Goal: Task Accomplishment & Management: Manage account settings

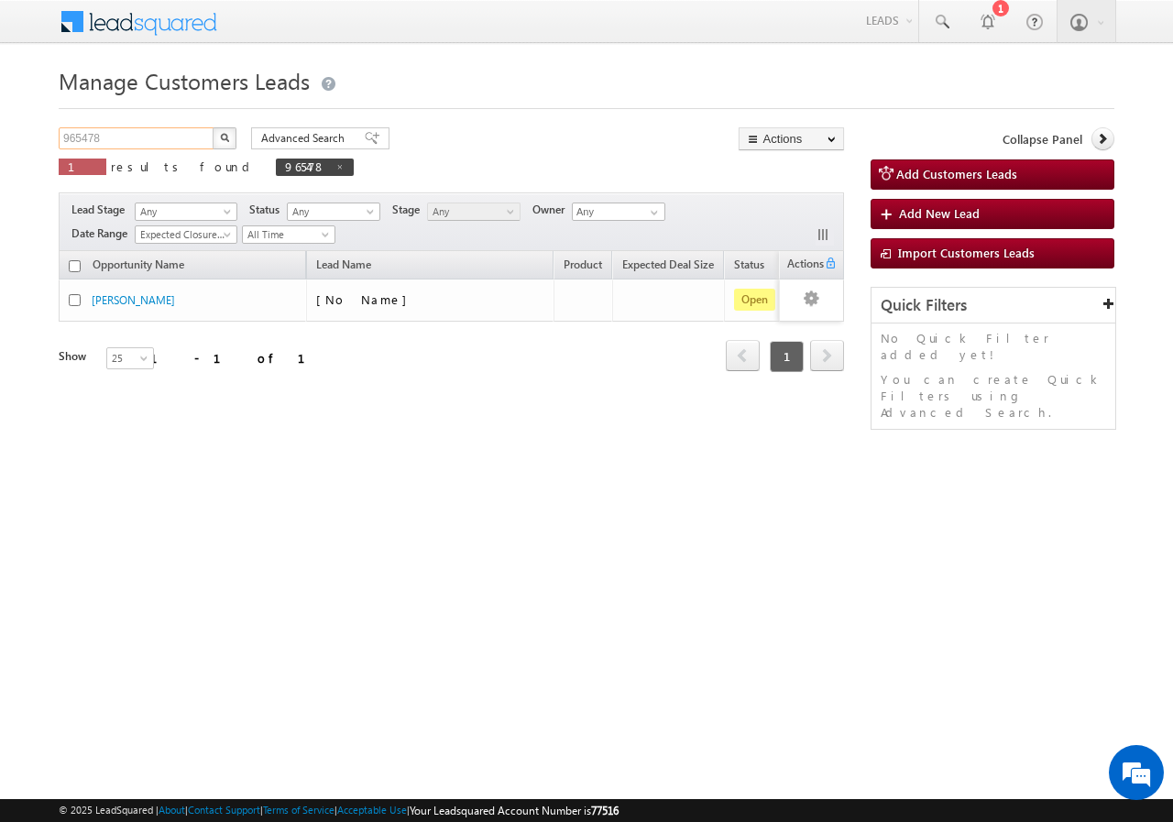
click at [162, 134] on input "965478" at bounding box center [137, 138] width 157 height 22
type input "9"
paste input "964393"
type input "964393"
click at [213, 127] on button "button" at bounding box center [225, 138] width 24 height 22
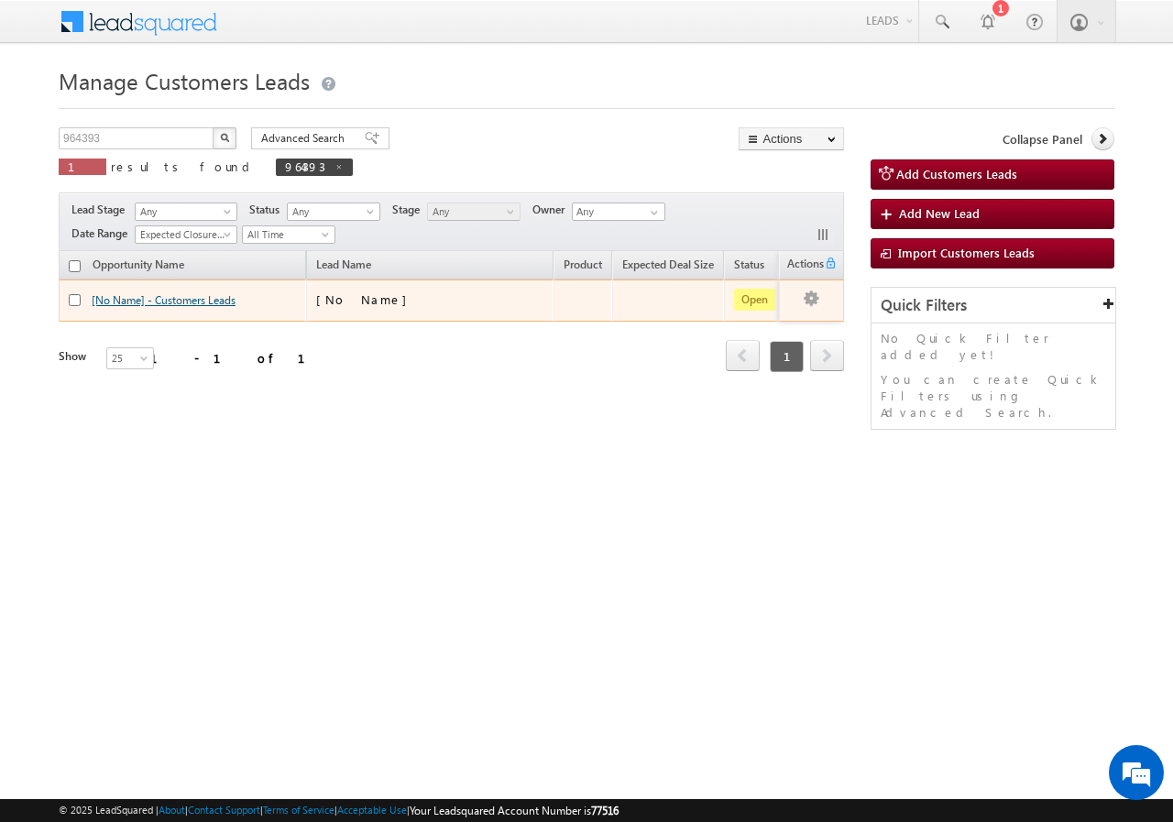
click at [167, 298] on link "[No Name] - Customers Leads" at bounding box center [164, 300] width 144 height 14
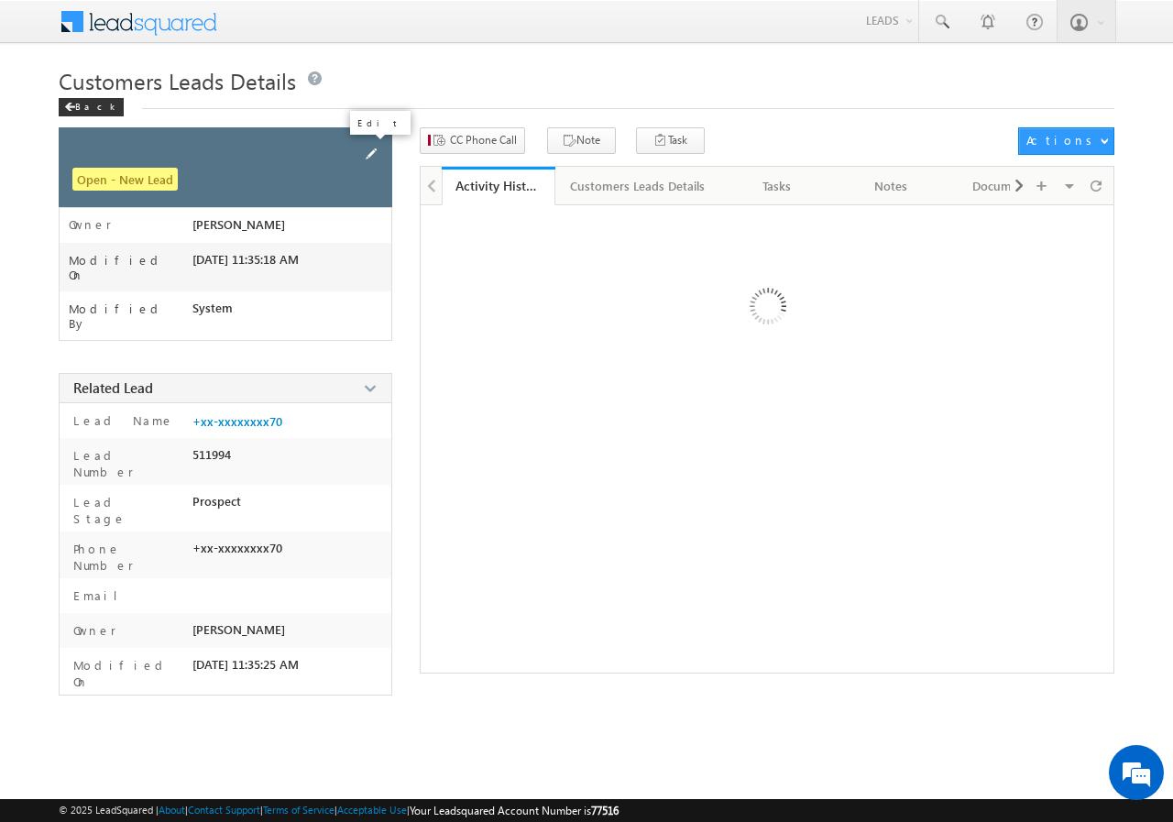
click at [378, 148] on span at bounding box center [371, 154] width 20 height 20
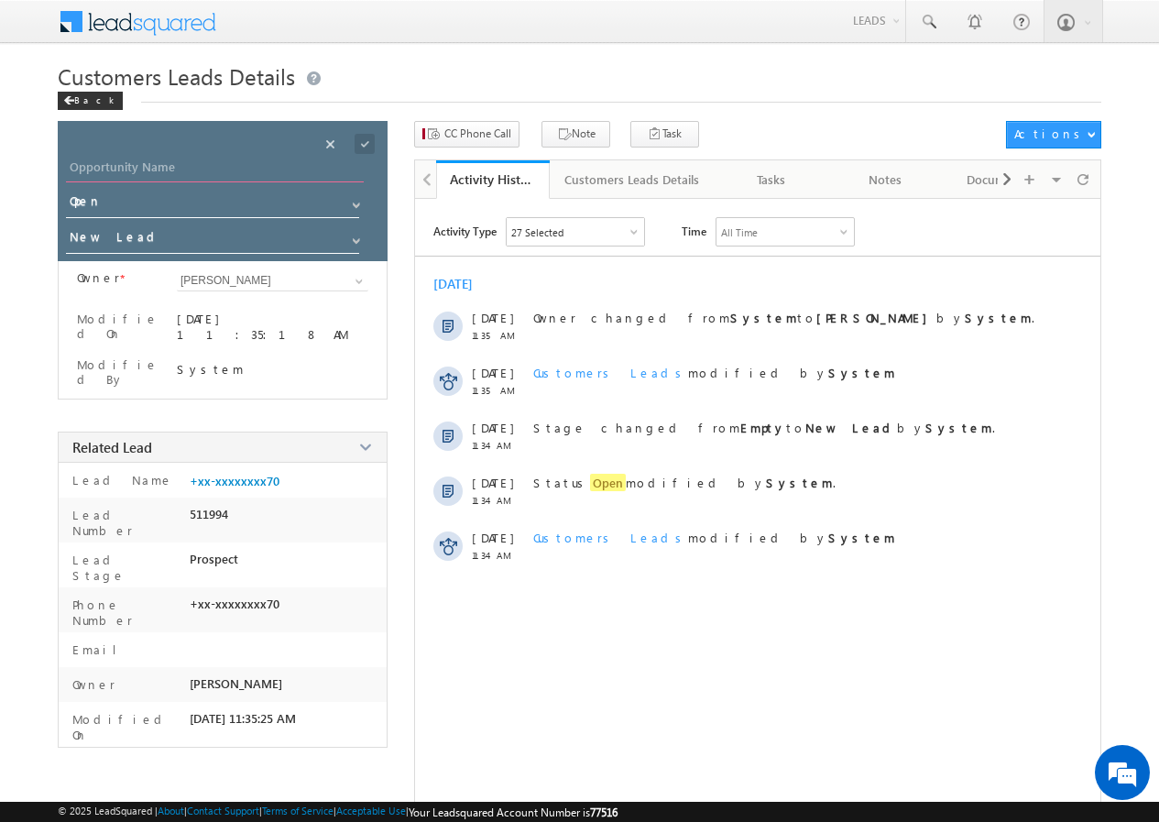
click at [192, 163] on input "Opportunity Name" at bounding box center [215, 170] width 298 height 26
paste input "[PERSON_NAME]"
type input "[PERSON_NAME]"
click at [367, 140] on span at bounding box center [365, 144] width 20 height 20
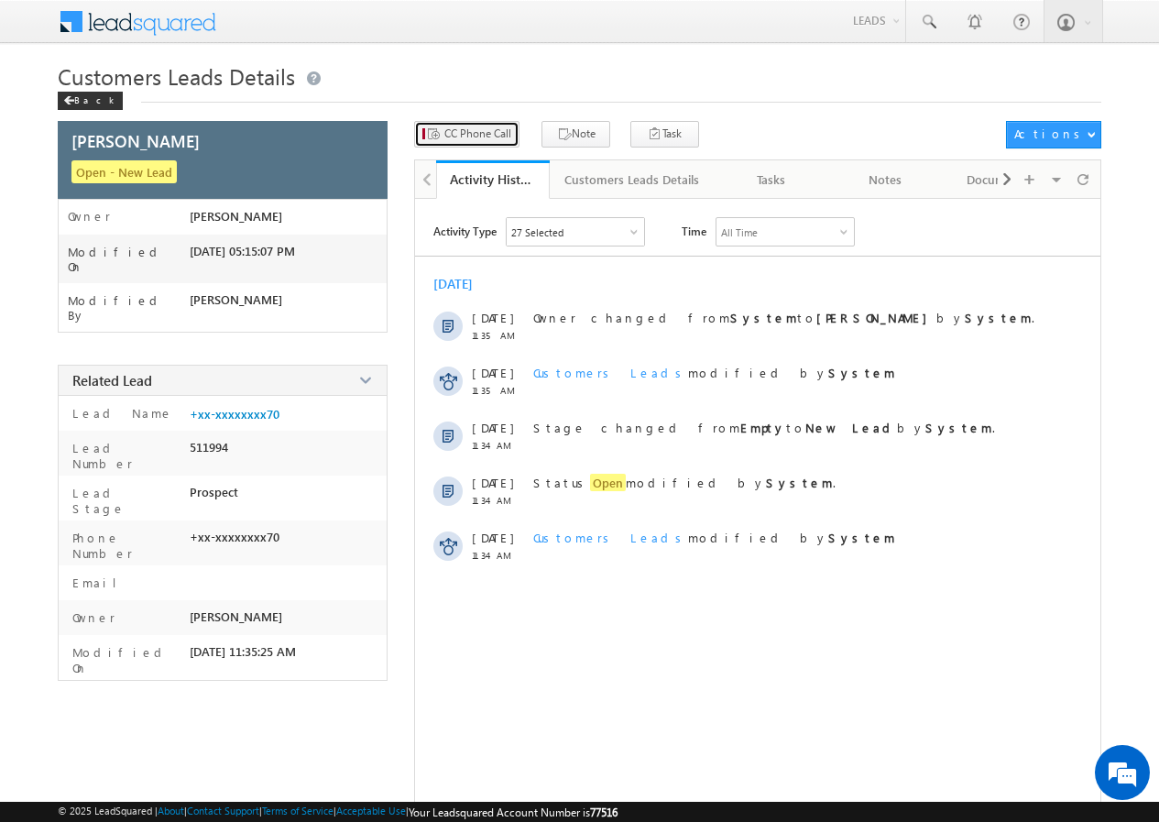
click at [481, 133] on span "CC Phone Call" at bounding box center [477, 134] width 67 height 16
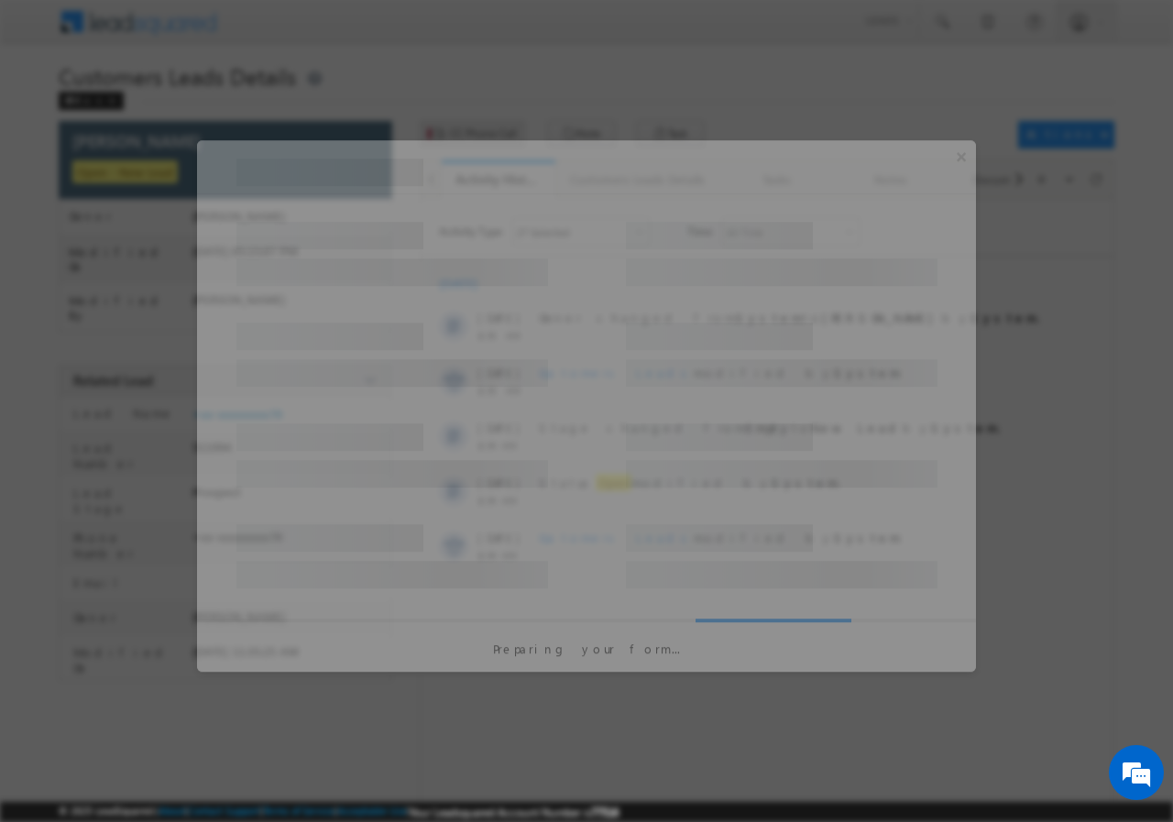
click at [481, 133] on div at bounding box center [586, 411] width 1173 height 822
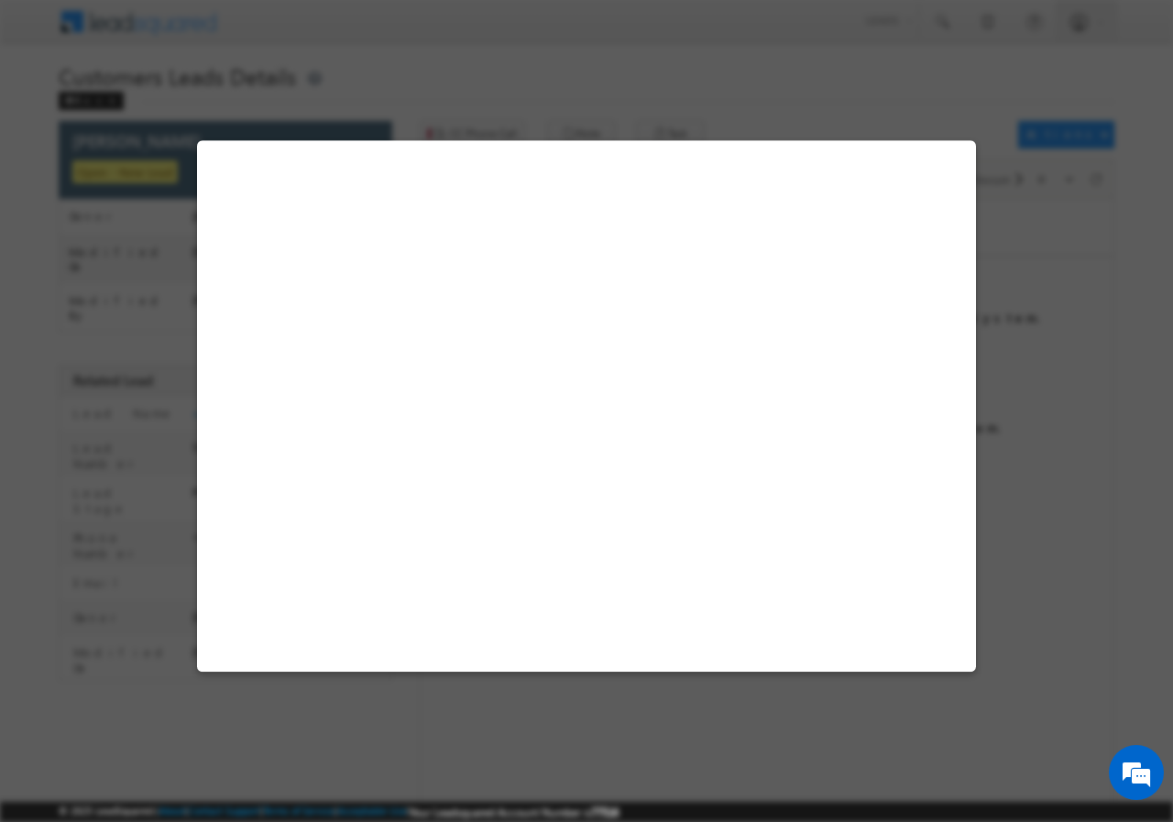
select select "[GEOGRAPHIC_DATA]"
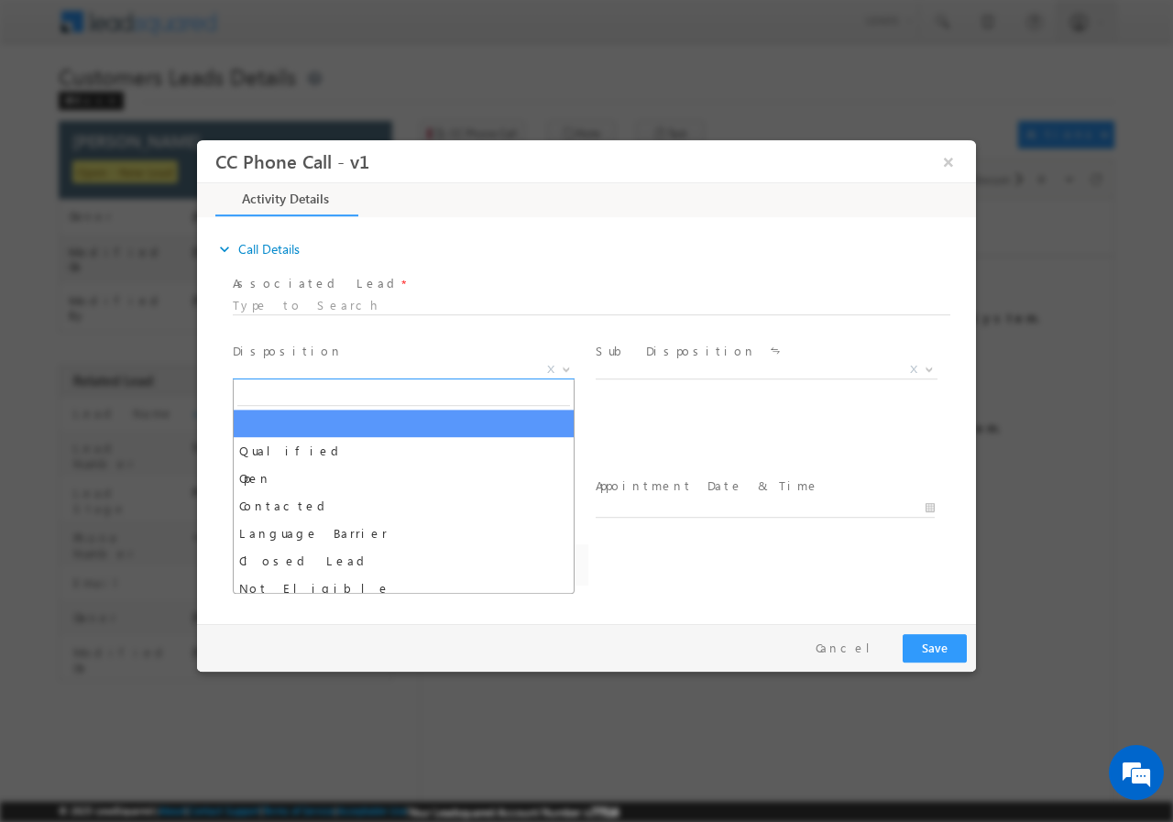
click at [564, 366] on b at bounding box center [566, 368] width 11 height 6
select select "[PERSON_NAME][EMAIL_ADDRESS][DOMAIN_NAME]"
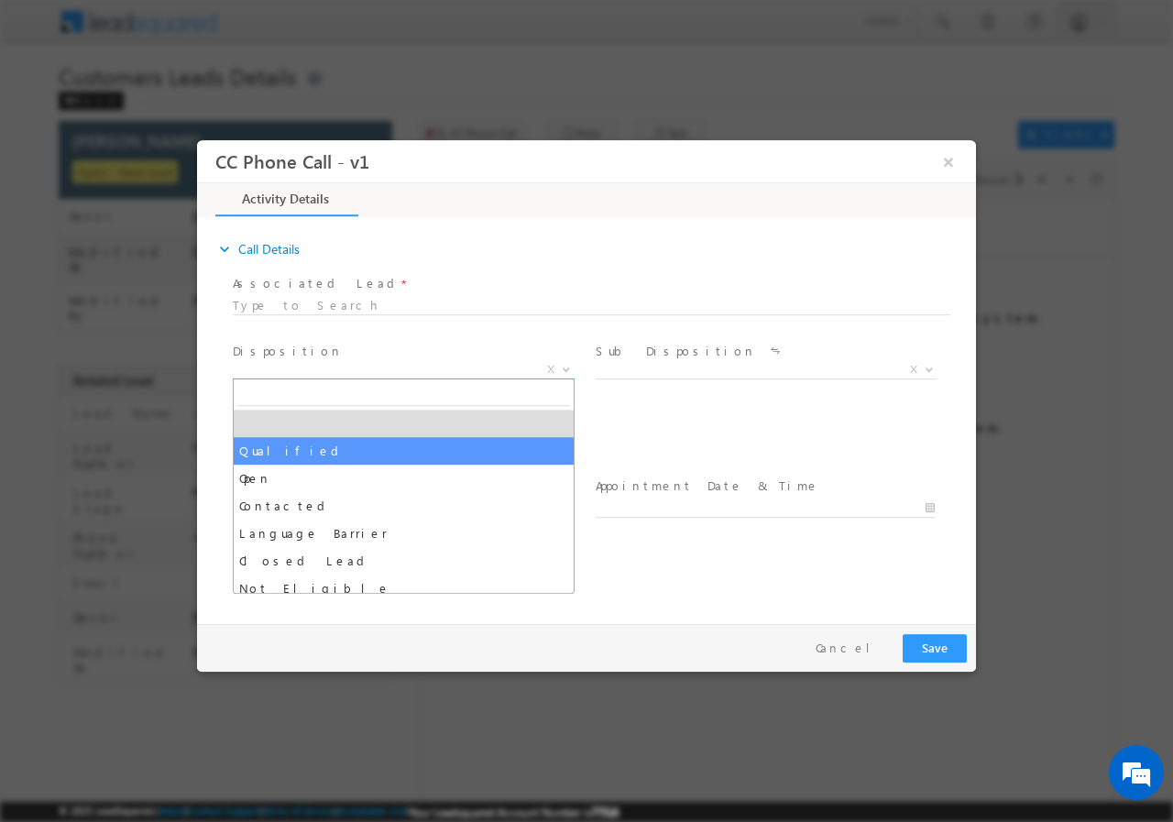
drag, startPoint x: 281, startPoint y: 450, endPoint x: 512, endPoint y: 421, distance: 232.6
select select "Qualified"
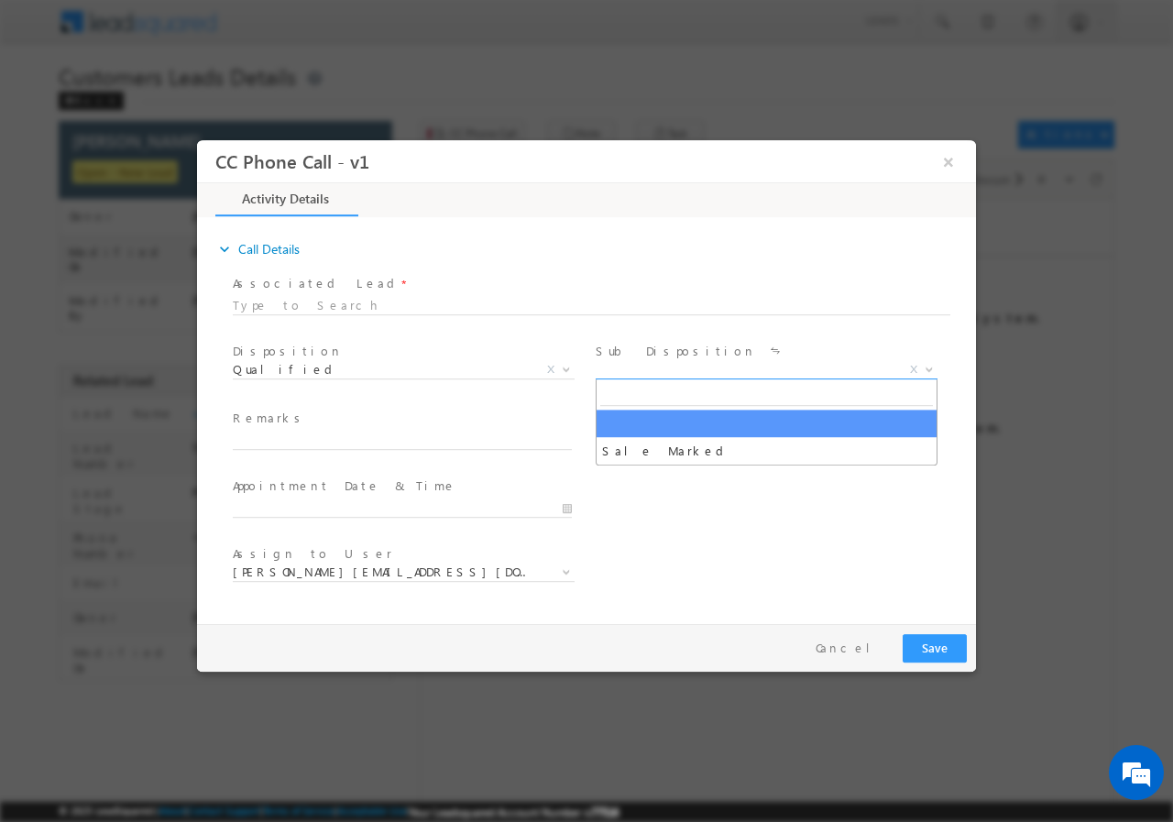
drag, startPoint x: 933, startPoint y: 367, endPoint x: 894, endPoint y: 375, distance: 39.2
click at [930, 367] on b at bounding box center [929, 368] width 11 height 6
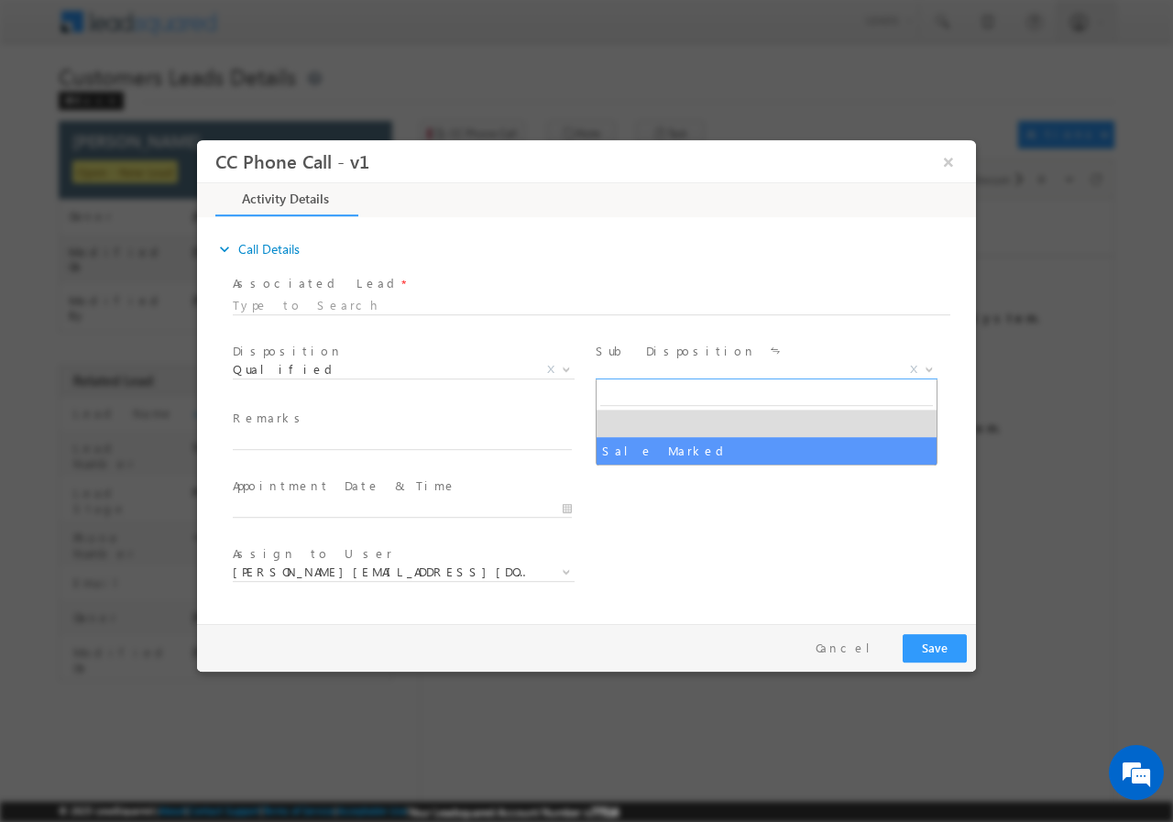
drag, startPoint x: 673, startPoint y: 443, endPoint x: 690, endPoint y: 452, distance: 19.3
select select "Sale Marked"
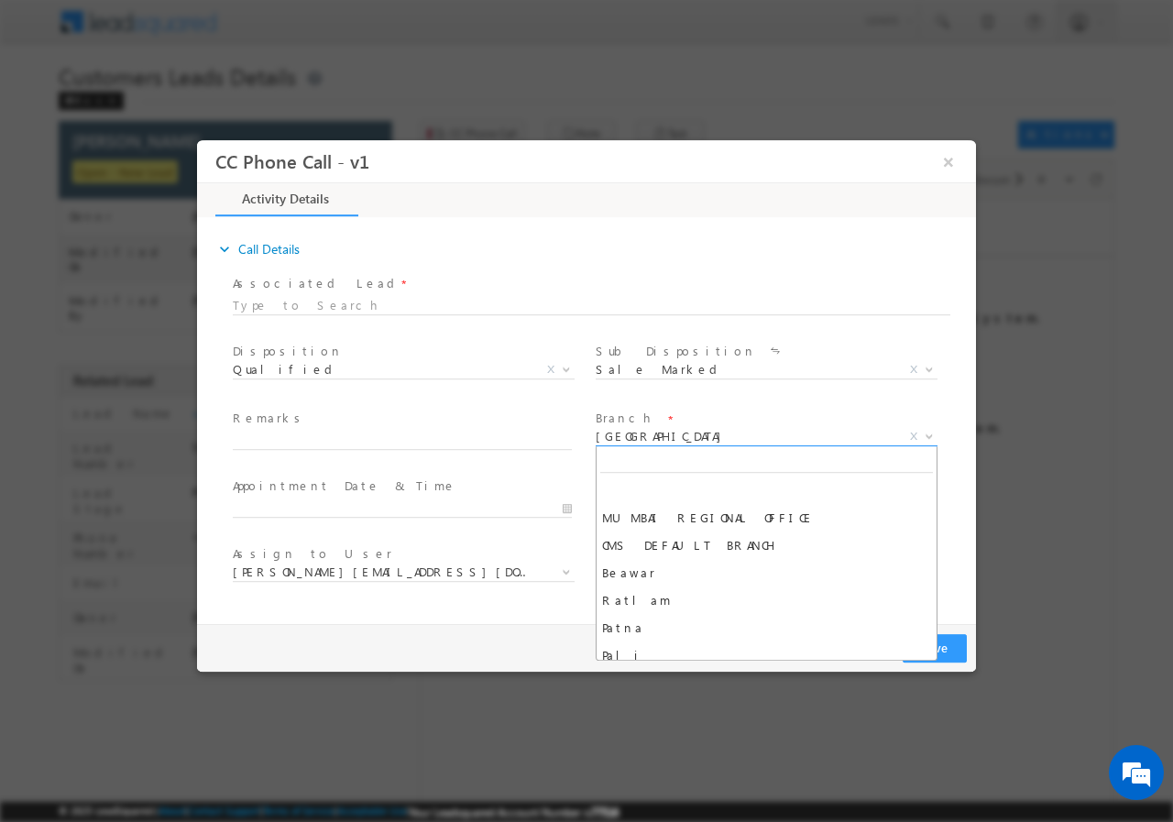
click at [821, 434] on span "[GEOGRAPHIC_DATA]" at bounding box center [745, 435] width 298 height 16
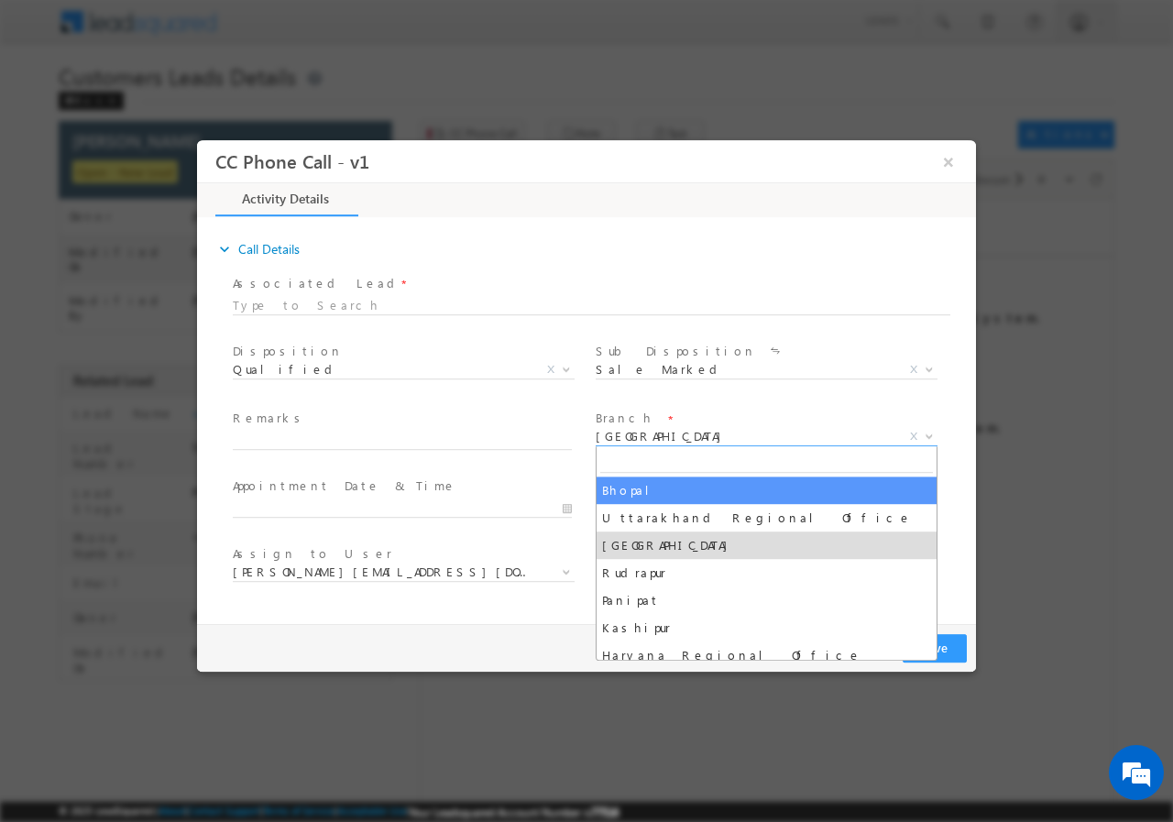
click at [736, 470] on input "search" at bounding box center [766, 460] width 333 height 23
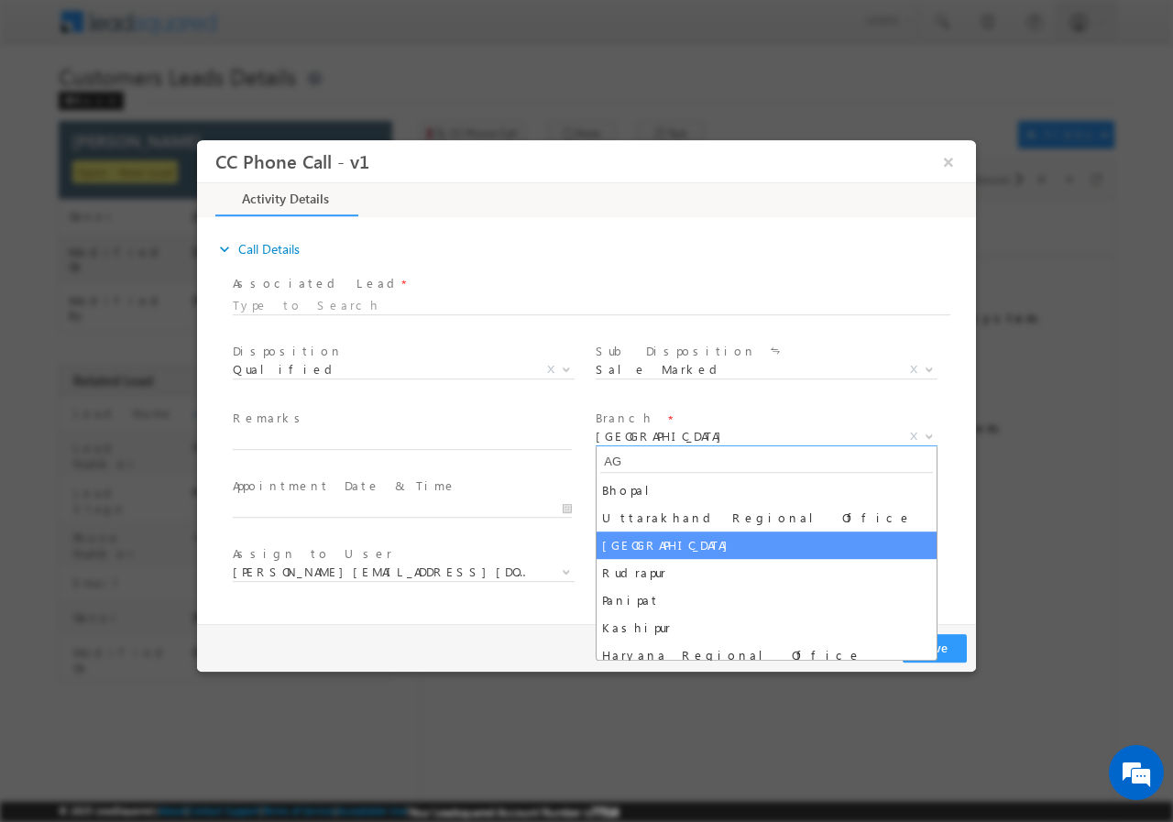
scroll to position [0, 0]
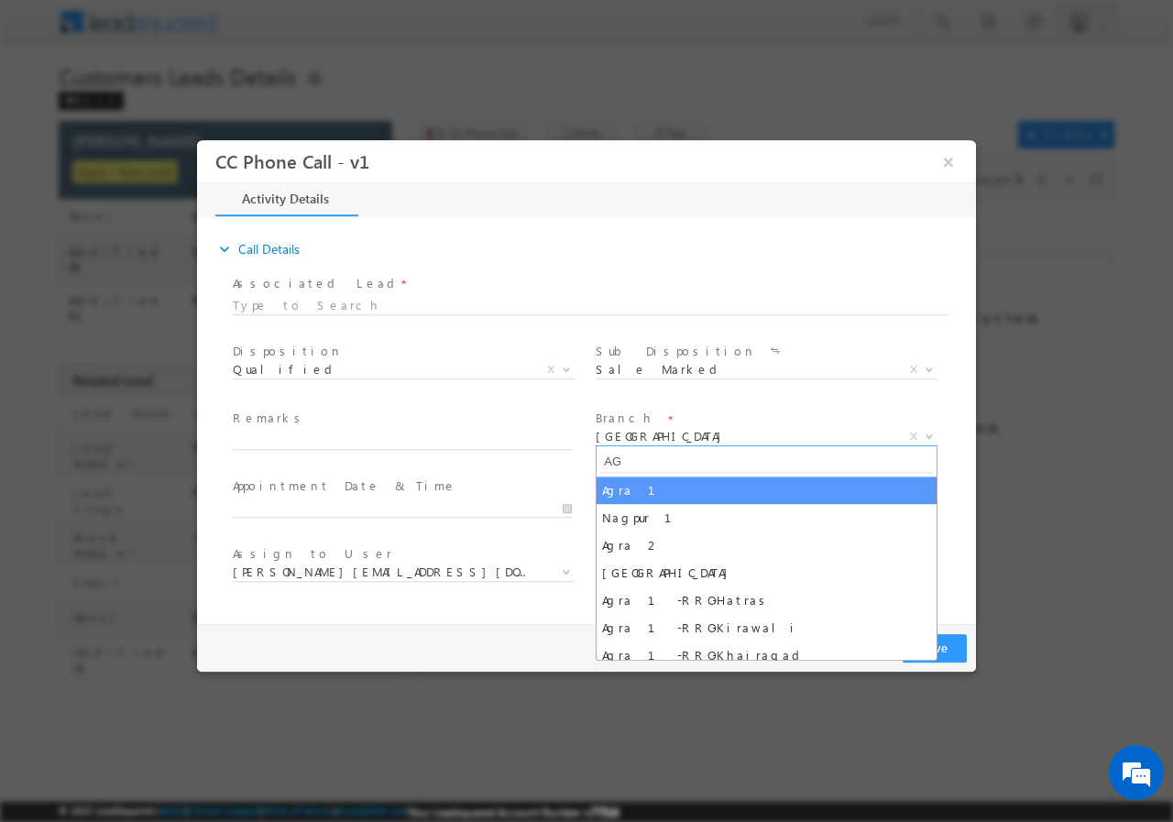
type input "AG"
select select "Agra 1"
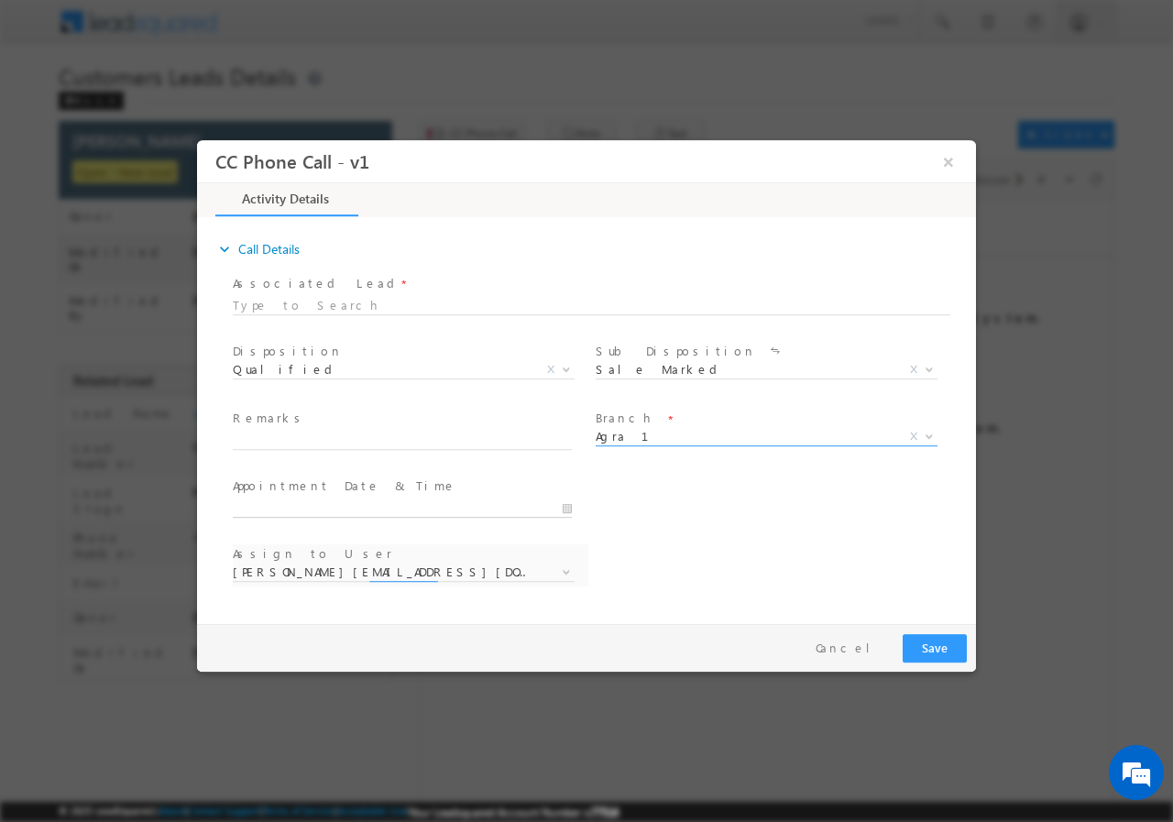
type input "[DATE] 5:03 PM"
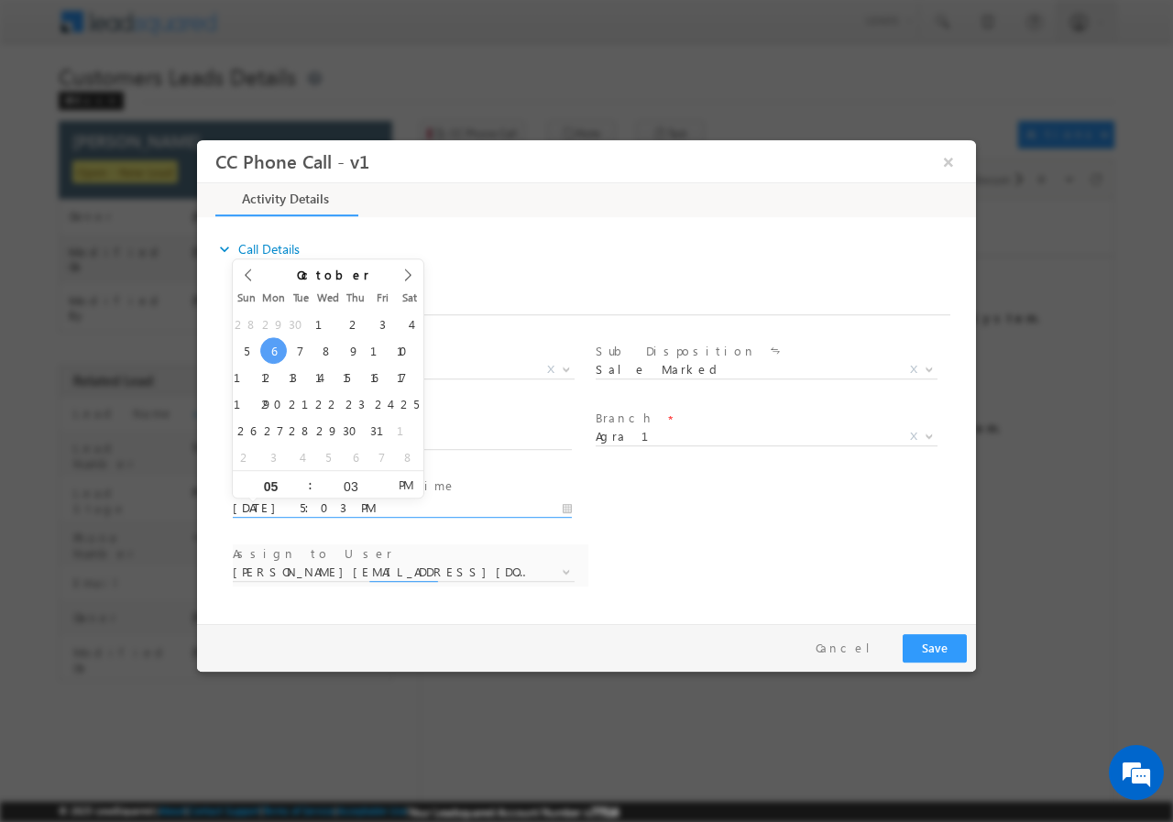
drag, startPoint x: 397, startPoint y: 503, endPoint x: 537, endPoint y: 512, distance: 140.5
click at [399, 503] on input "[DATE] 5:03 PM" at bounding box center [402, 507] width 339 height 18
select select "[EMAIL_ADDRESS][DOMAIN_NAME]"
click at [563, 505] on input "[DATE] 5:03 PM" at bounding box center [402, 507] width 339 height 18
type input "[DATE] 4:03 PM"
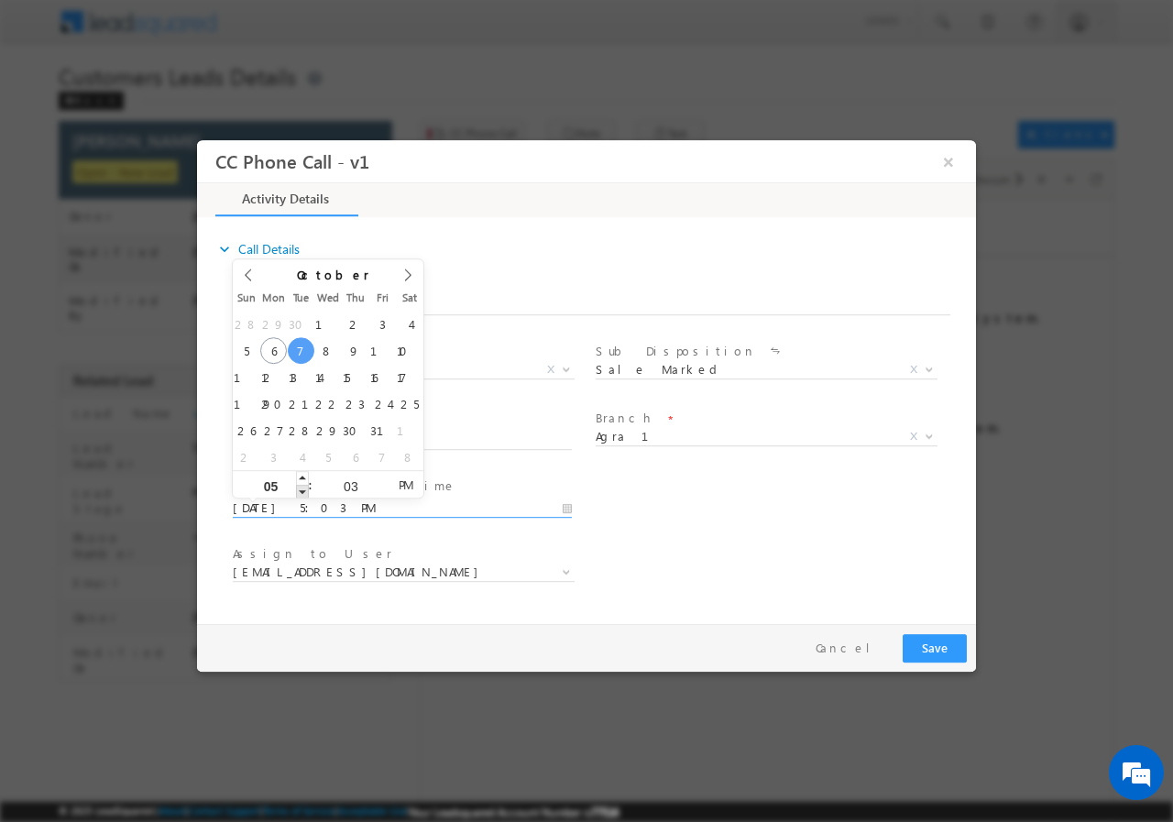
type input "04"
click at [299, 487] on span at bounding box center [302, 491] width 13 height 14
type input "[DATE] 3:03 PM"
type input "03"
click at [299, 487] on span at bounding box center [302, 491] width 13 height 14
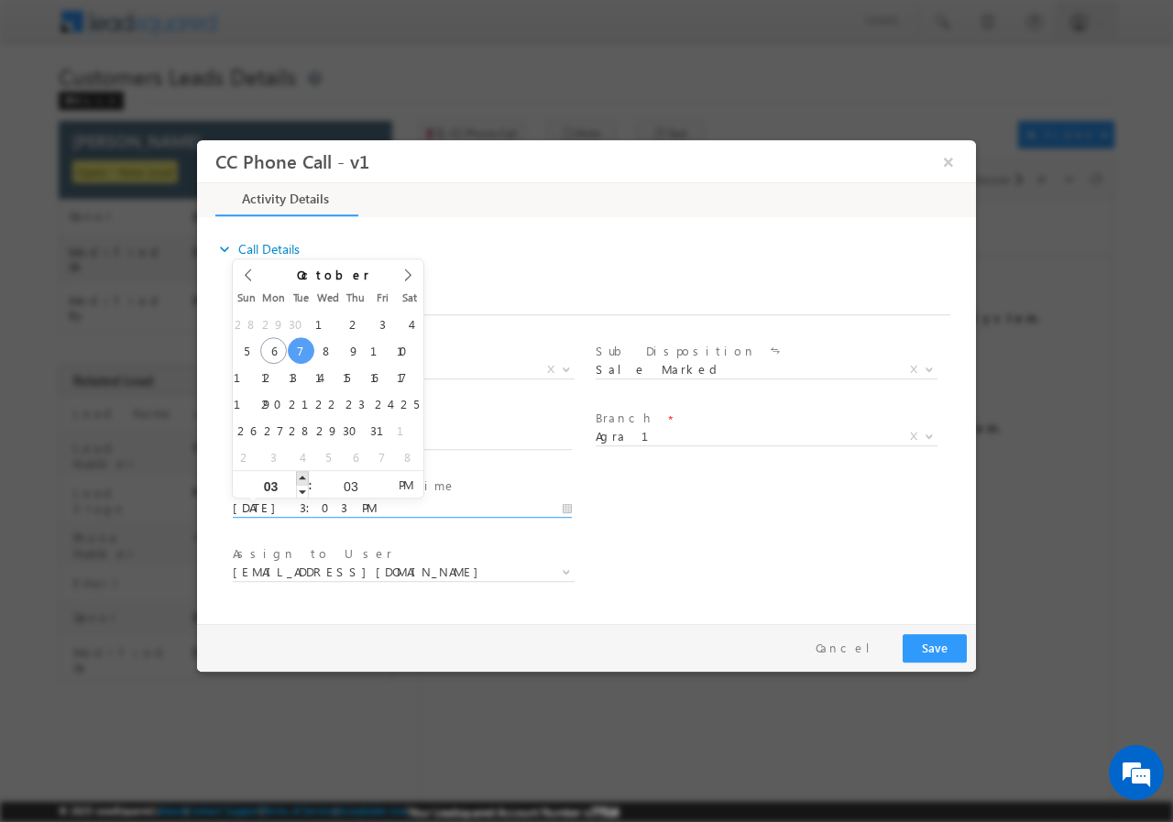
type input "[DATE] 4:03 PM"
type input "04"
click at [301, 473] on span at bounding box center [302, 477] width 13 height 14
type input "[DATE] 5:03 PM"
type input "05"
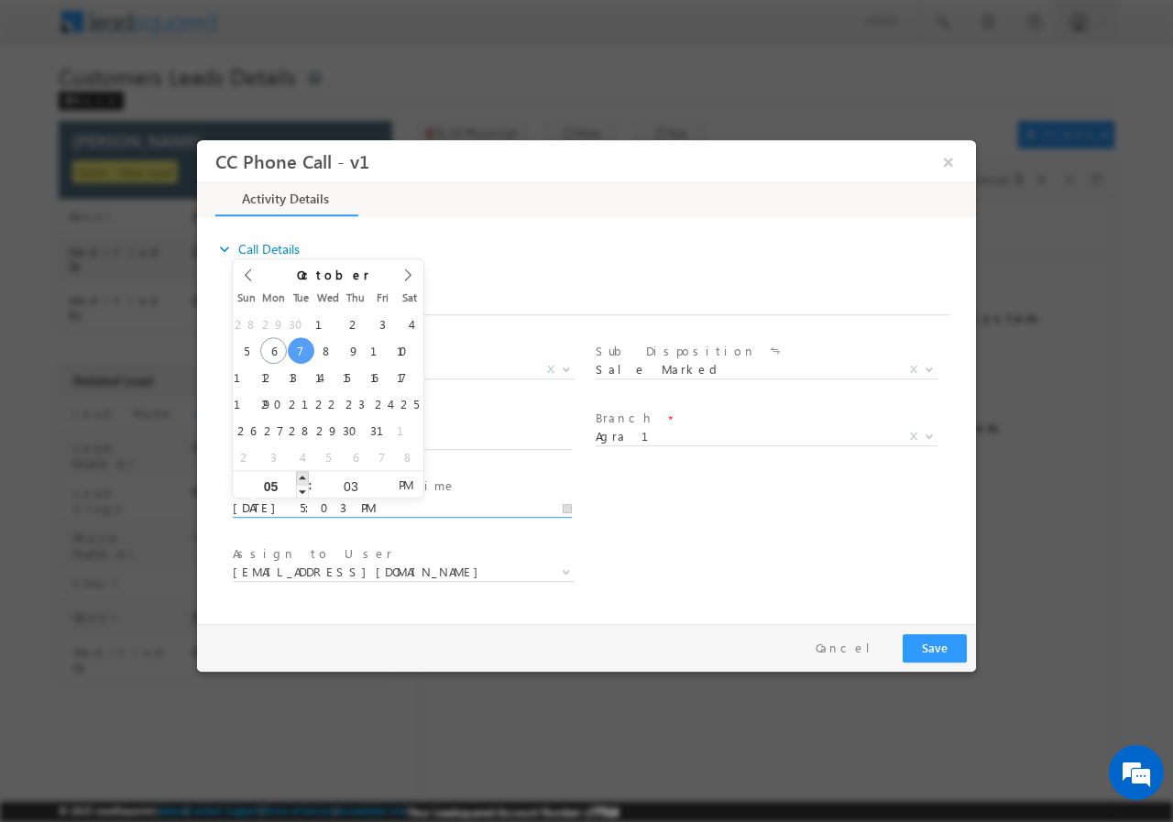
click at [301, 473] on span at bounding box center [302, 477] width 13 height 14
type input "[DATE] 6:03 PM"
type input "06"
click at [301, 473] on span at bounding box center [302, 477] width 13 height 14
type input "[DATE] 7:03 PM"
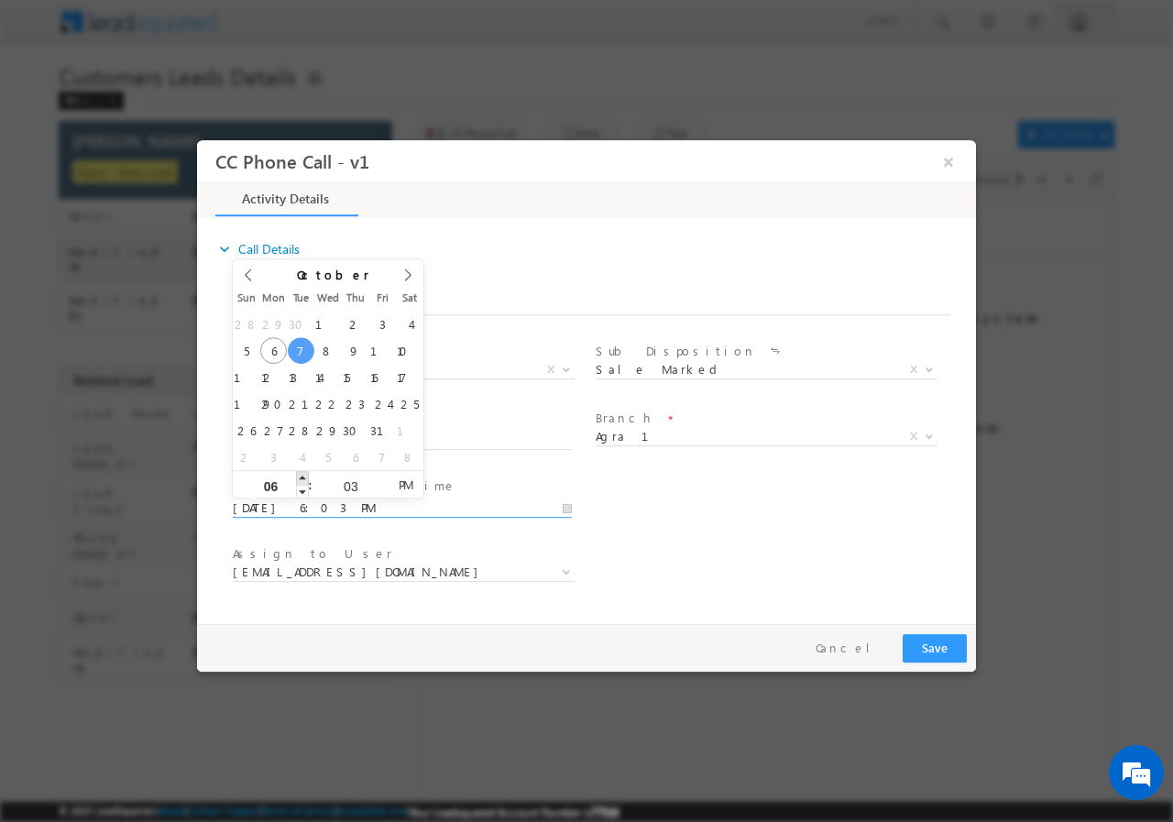
type input "07"
click at [301, 473] on span at bounding box center [302, 477] width 13 height 14
type input "[DATE] 8:03 PM"
type input "08"
click at [301, 473] on span at bounding box center [302, 477] width 13 height 14
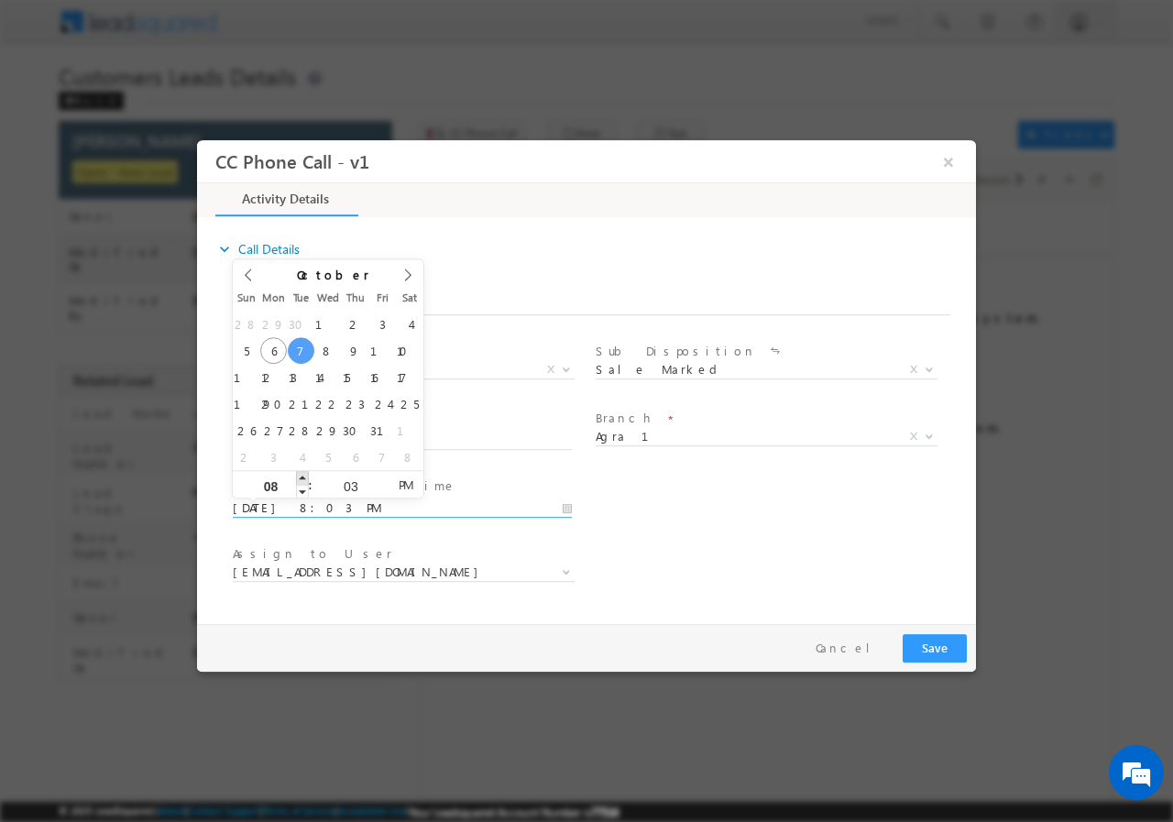
type input "[DATE] 9:03 PM"
type input "09"
click at [301, 473] on span at bounding box center [302, 477] width 13 height 14
type input "[DATE] 10:03 PM"
type input "10"
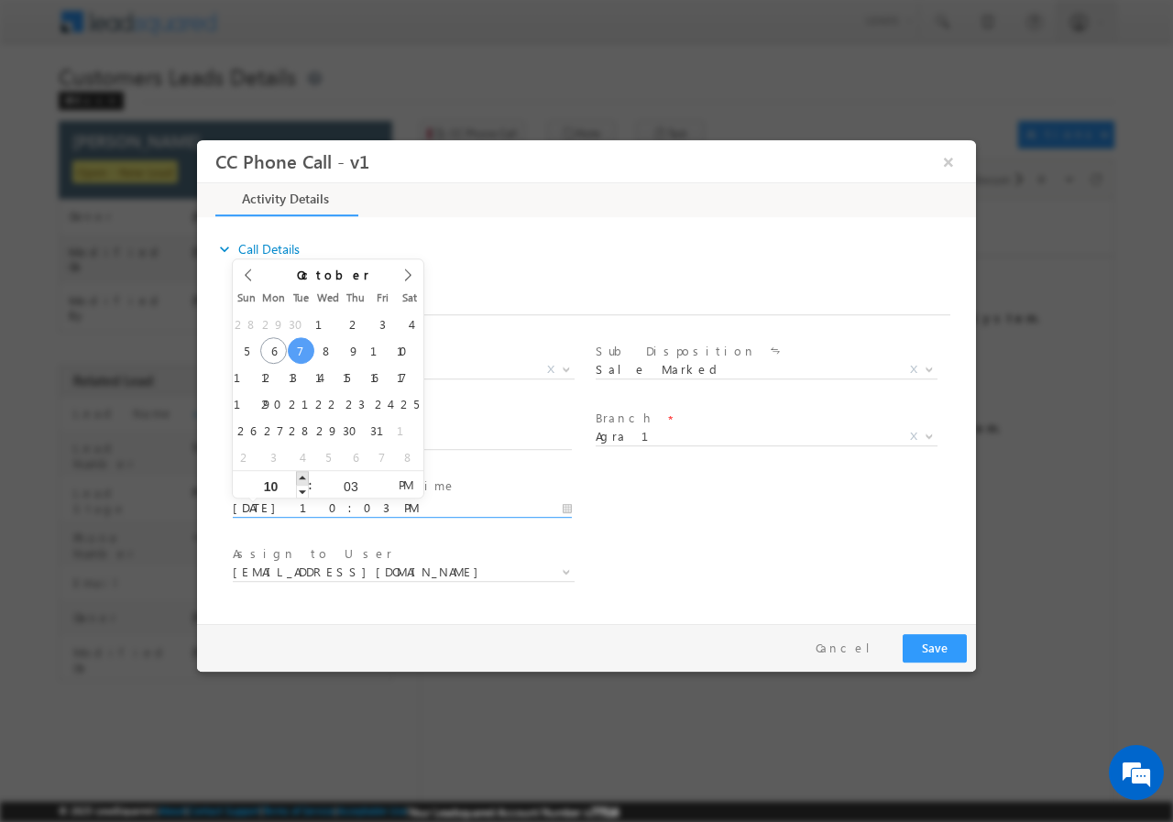
click at [301, 473] on span at bounding box center [302, 477] width 13 height 14
type input "[DATE] 11:03 PM"
type input "11"
click at [301, 473] on span at bounding box center [302, 477] width 13 height 14
type input "[DATE] 11:02 PM"
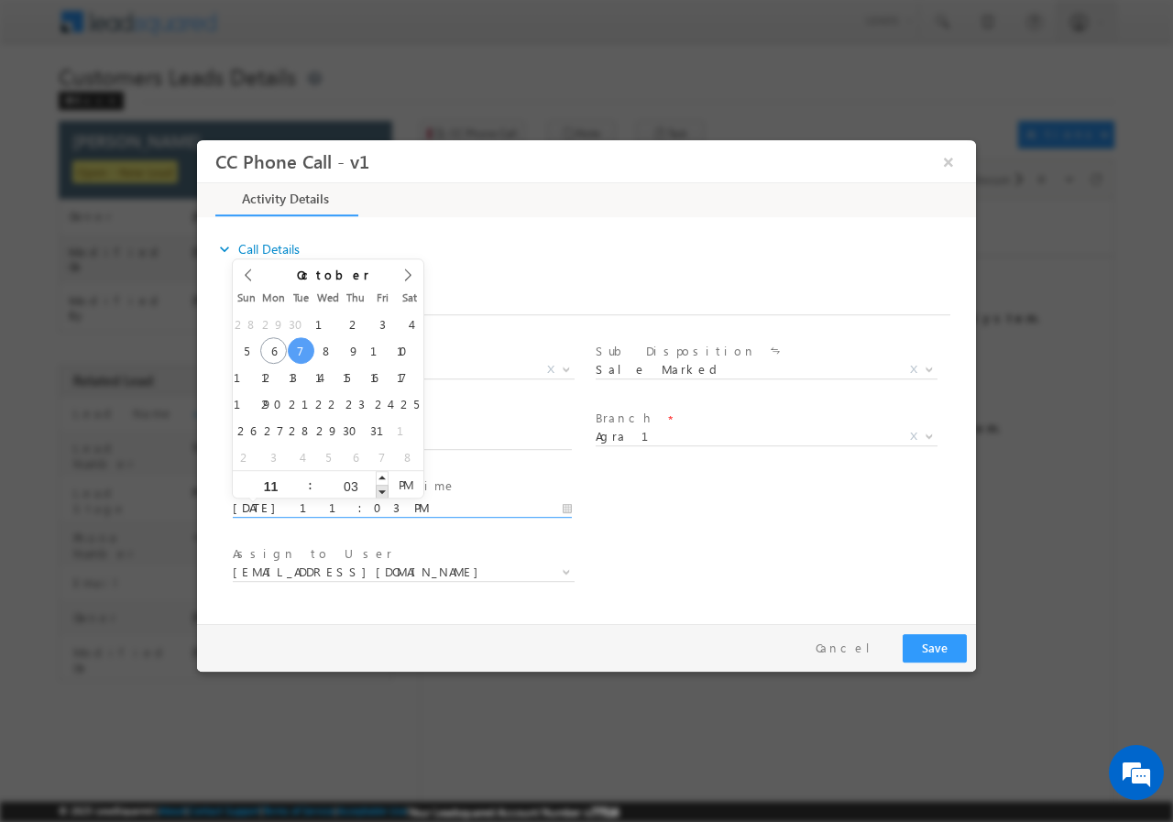
type input "02"
click at [383, 489] on span at bounding box center [382, 491] width 13 height 14
type input "[DATE] 11:01 PM"
type input "01"
click at [382, 489] on span at bounding box center [382, 491] width 13 height 14
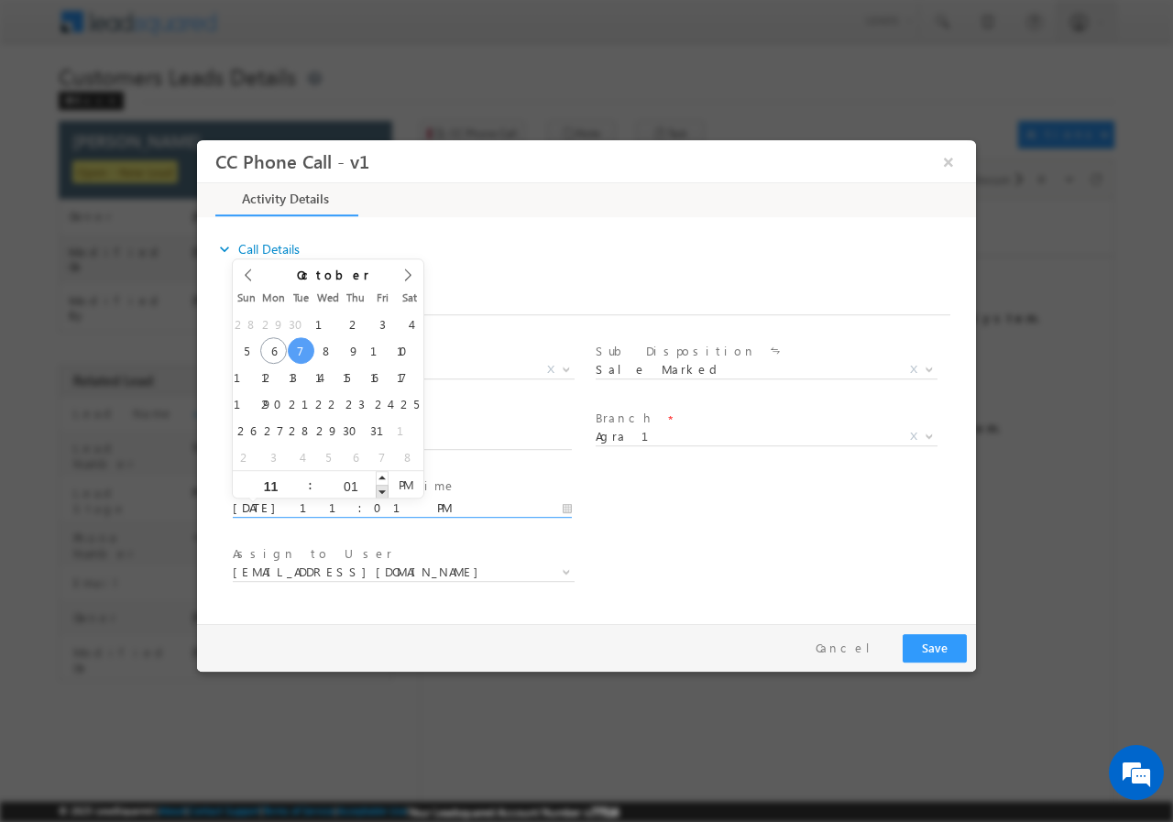
type input "[DATE] 11:00 PM"
type input "00"
click at [382, 489] on span at bounding box center [382, 491] width 13 height 14
click at [409, 485] on span "AM" at bounding box center [405, 483] width 34 height 27
type input "[DATE] 11:00 PM"
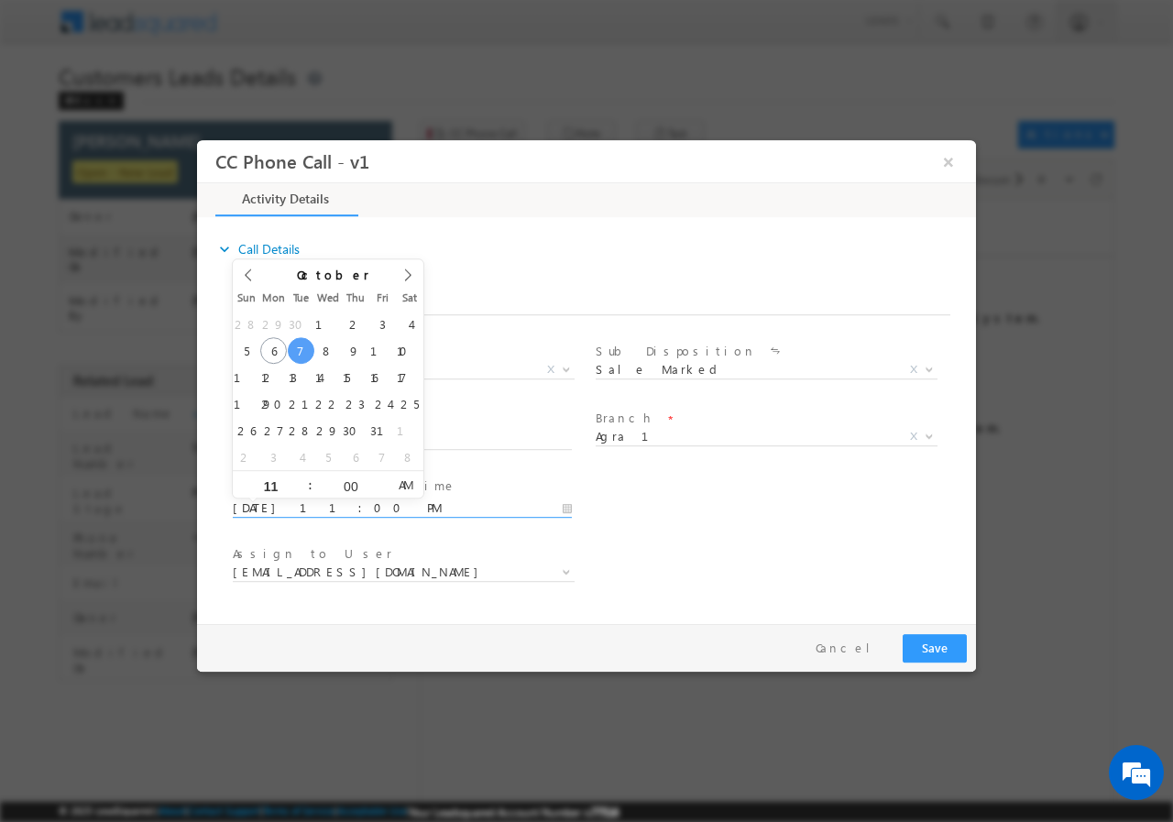
click at [407, 487] on span "AM" at bounding box center [405, 483] width 34 height 27
drag, startPoint x: 750, startPoint y: 531, endPoint x: 728, endPoint y: 542, distance: 24.6
click at [750, 531] on div "User Branch * Appointment Date & Time * [DATE] 11:00 PM" at bounding box center [602, 506] width 747 height 68
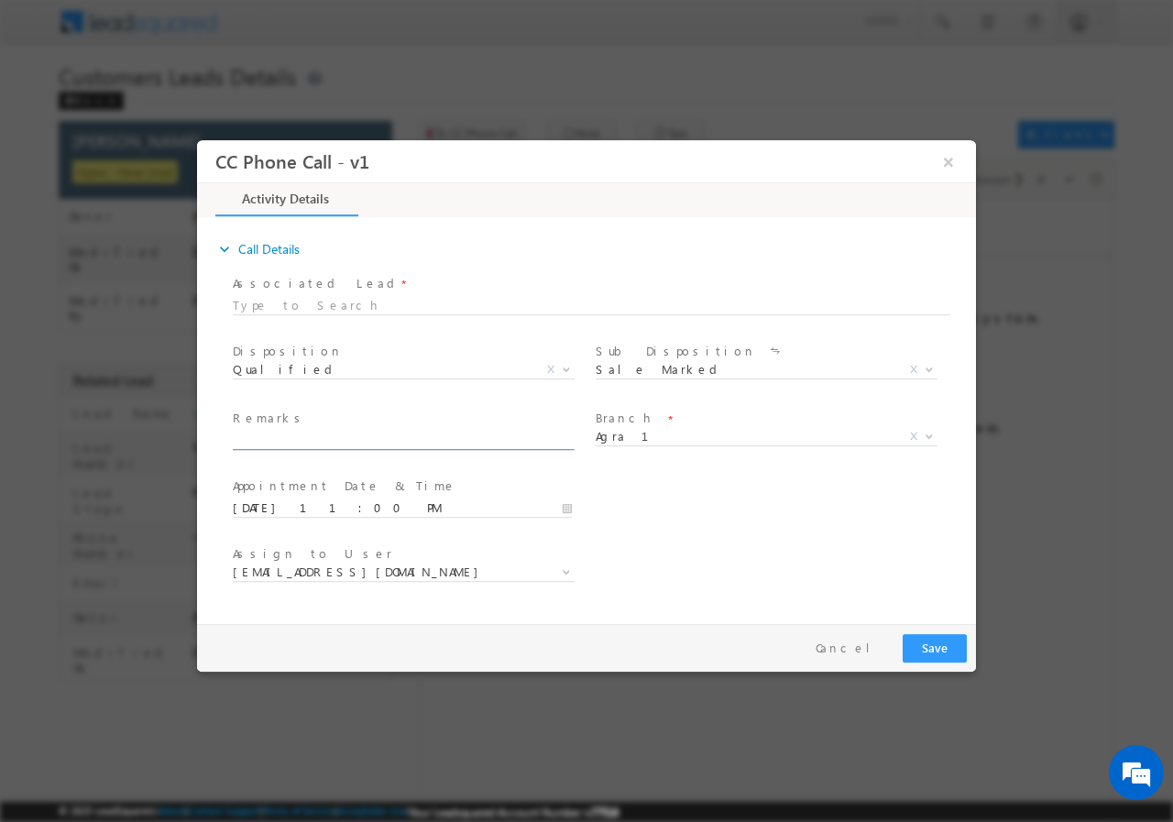
click at [533, 443] on input "text" at bounding box center [402, 440] width 339 height 18
paste input "[PERSON_NAME] // AGE- [DEMOGRAPHIC_DATA] // 9759692670 // VB_Know_More // 96439…"
type input "[PERSON_NAME] // AGE- [DEMOGRAPHIC_DATA] // 9759692670 // VB_Know_More // 96439…"
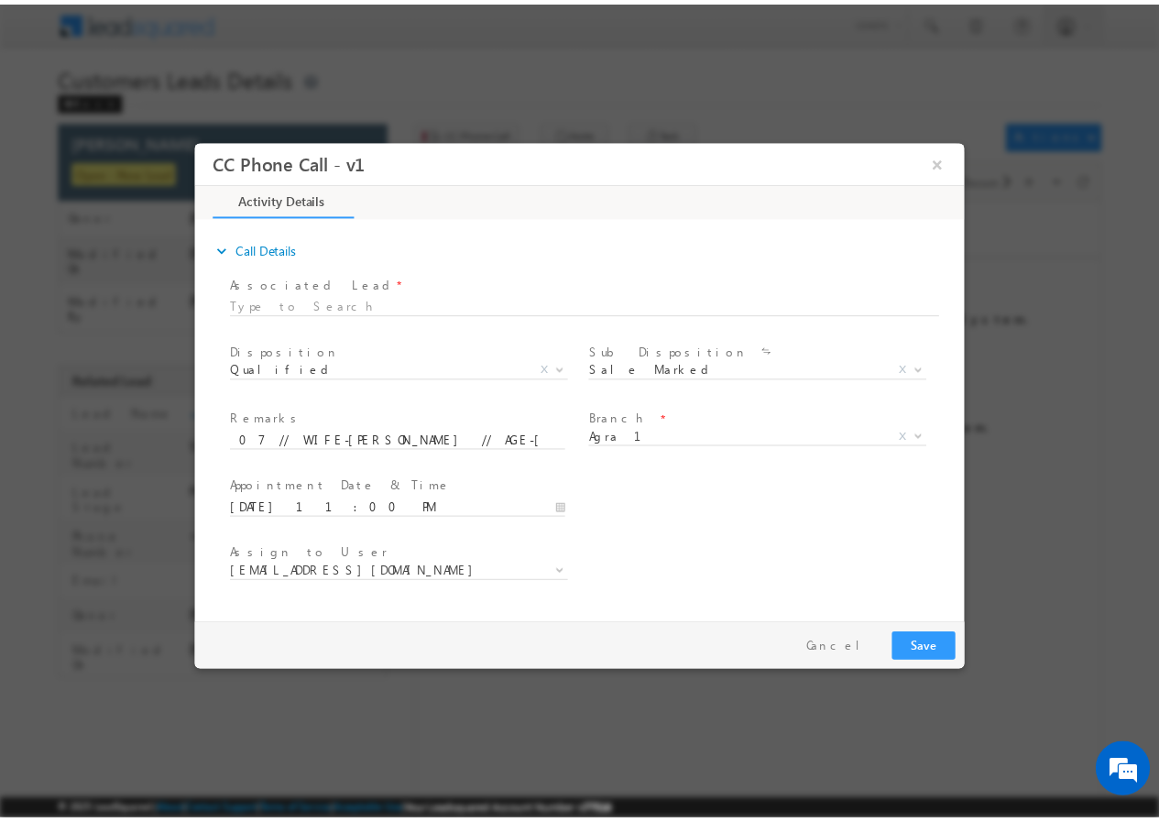
scroll to position [0, 0]
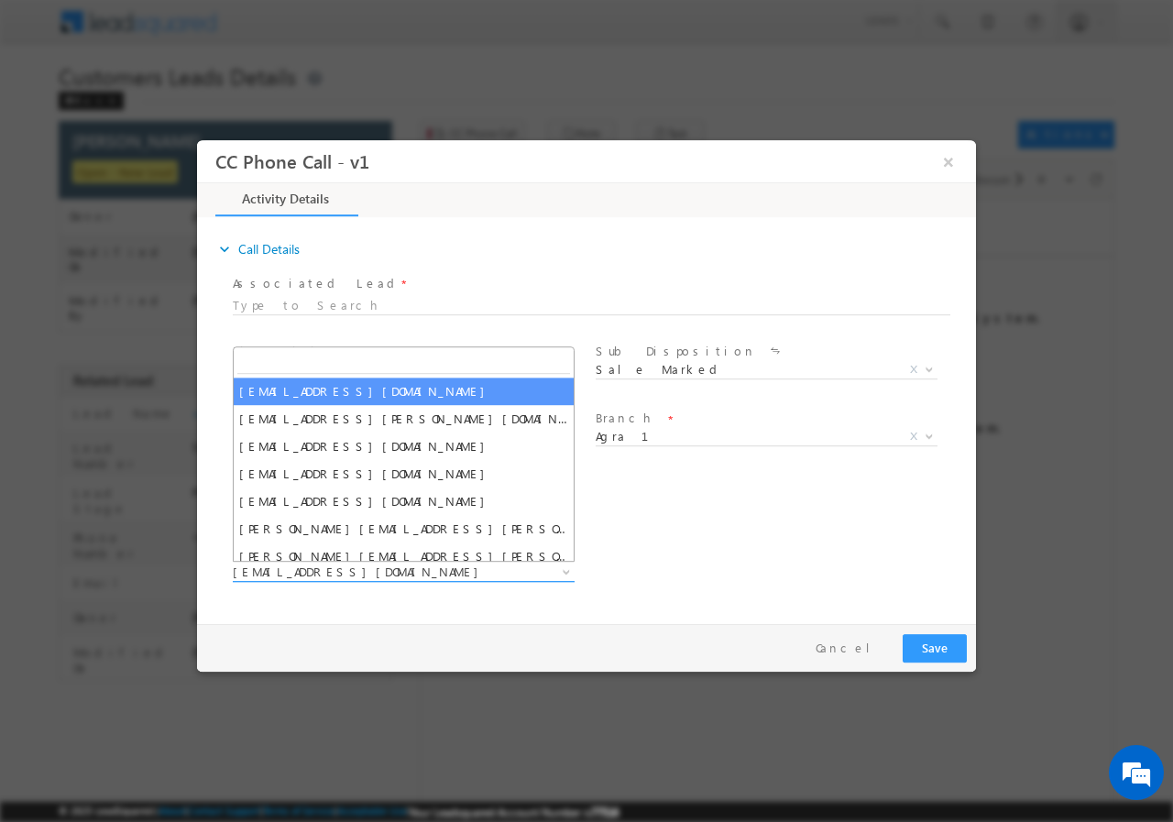
click at [430, 568] on span "[EMAIL_ADDRESS][DOMAIN_NAME]" at bounding box center [382, 571] width 298 height 16
type input "[PERSON_NAME]"
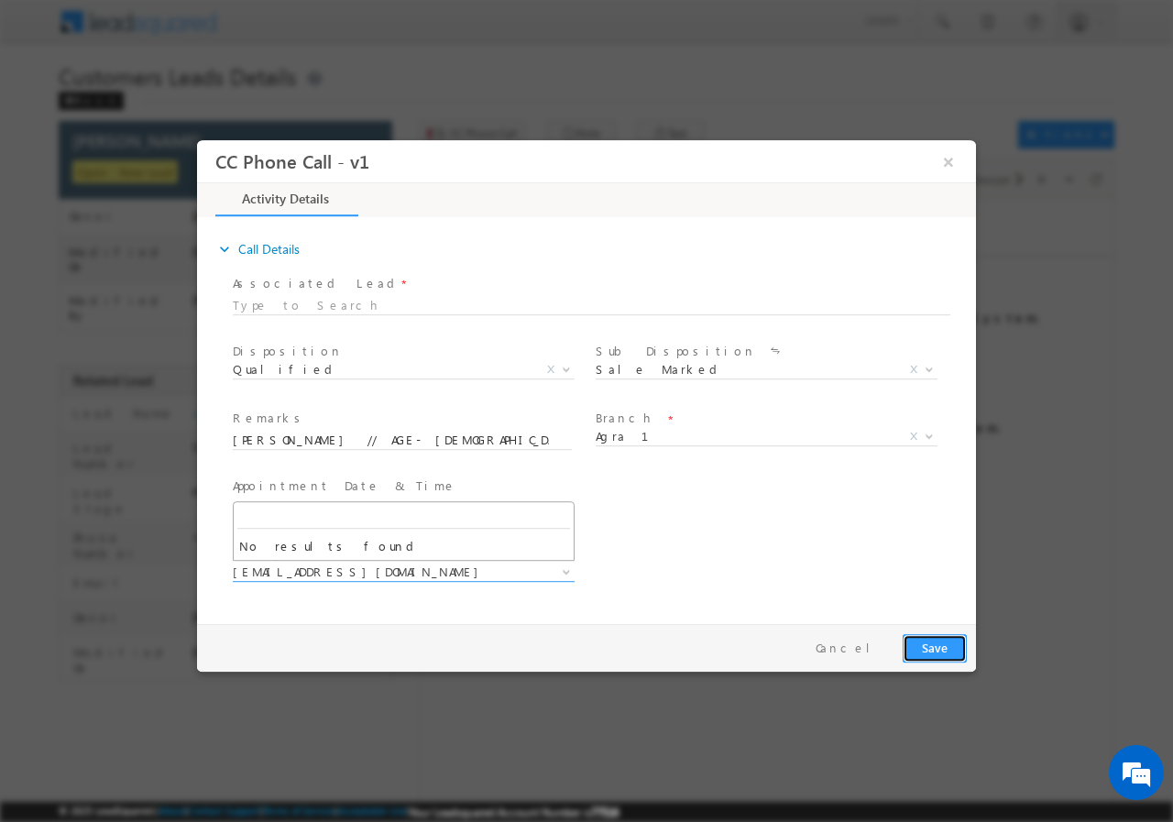
click at [935, 642] on button "Save" at bounding box center [935, 647] width 64 height 28
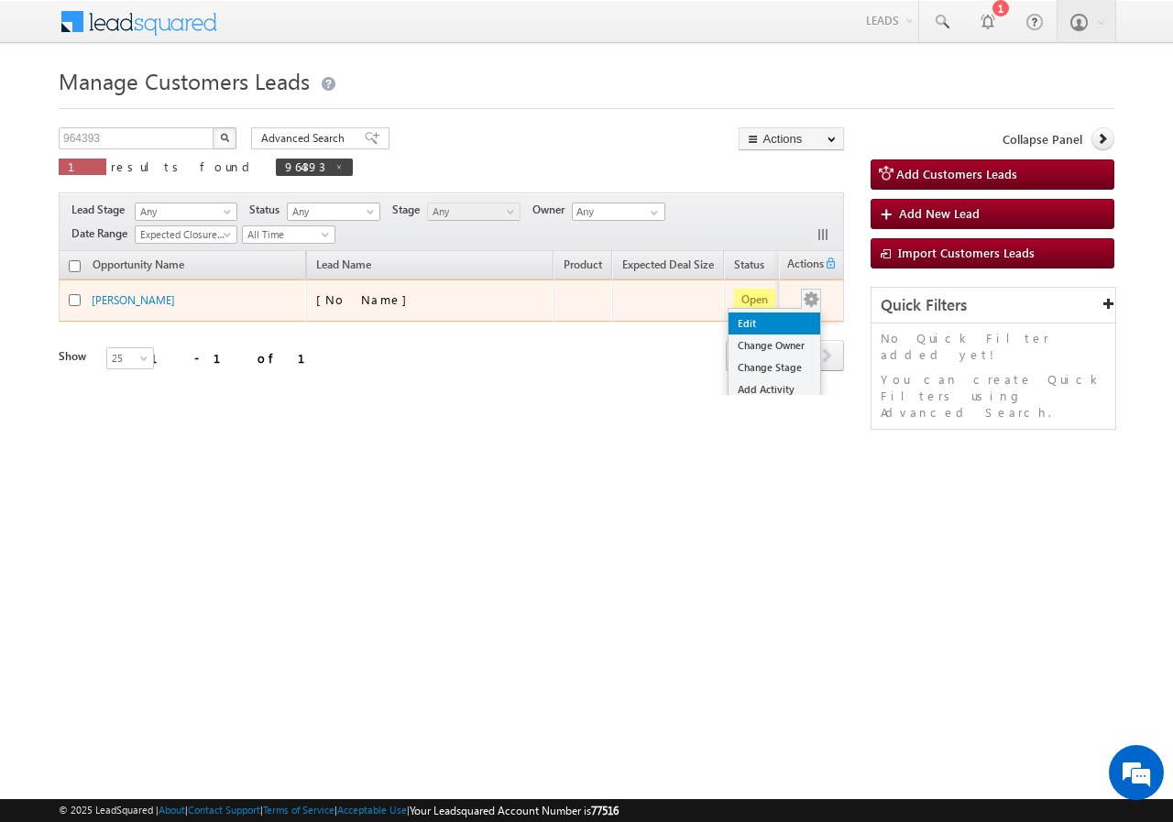
click at [765, 327] on link "Edit" at bounding box center [774, 323] width 92 height 22
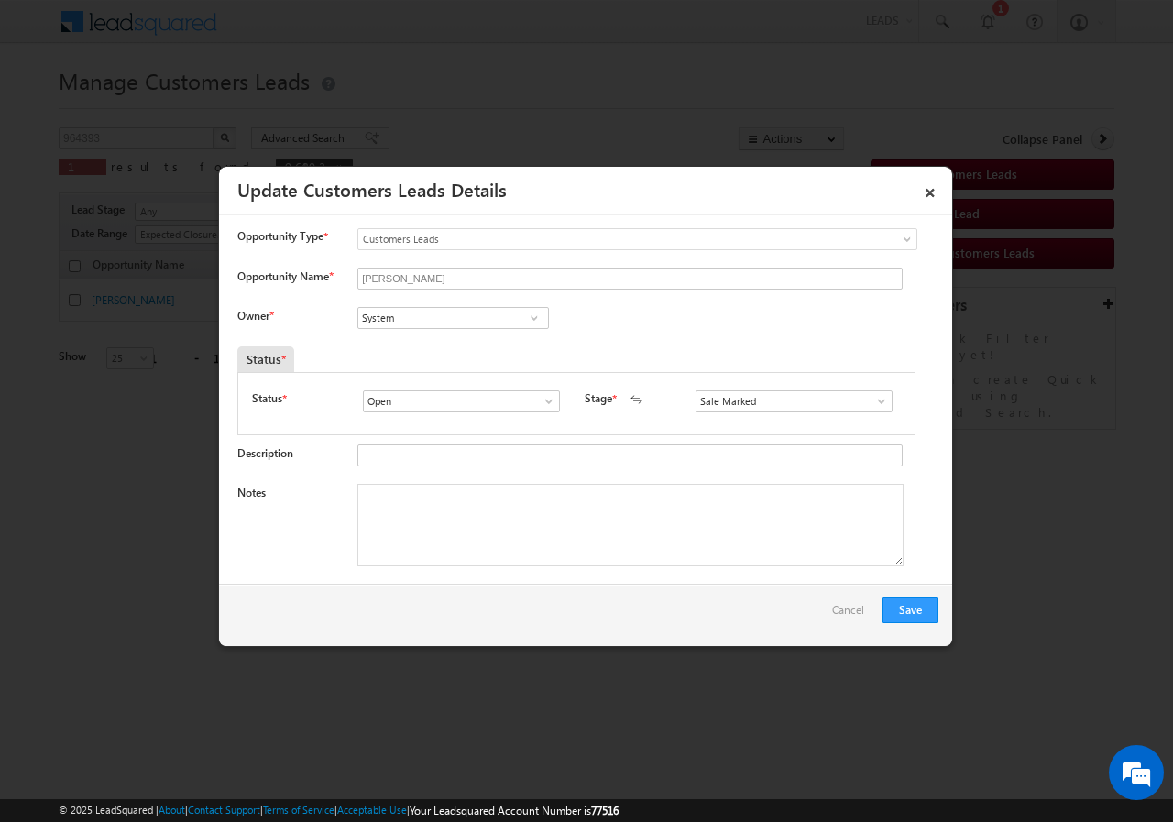
drag, startPoint x: 434, startPoint y: 304, endPoint x: 435, endPoint y: 313, distance: 9.2
click at [436, 320] on input "System" at bounding box center [453, 318] width 192 height 22
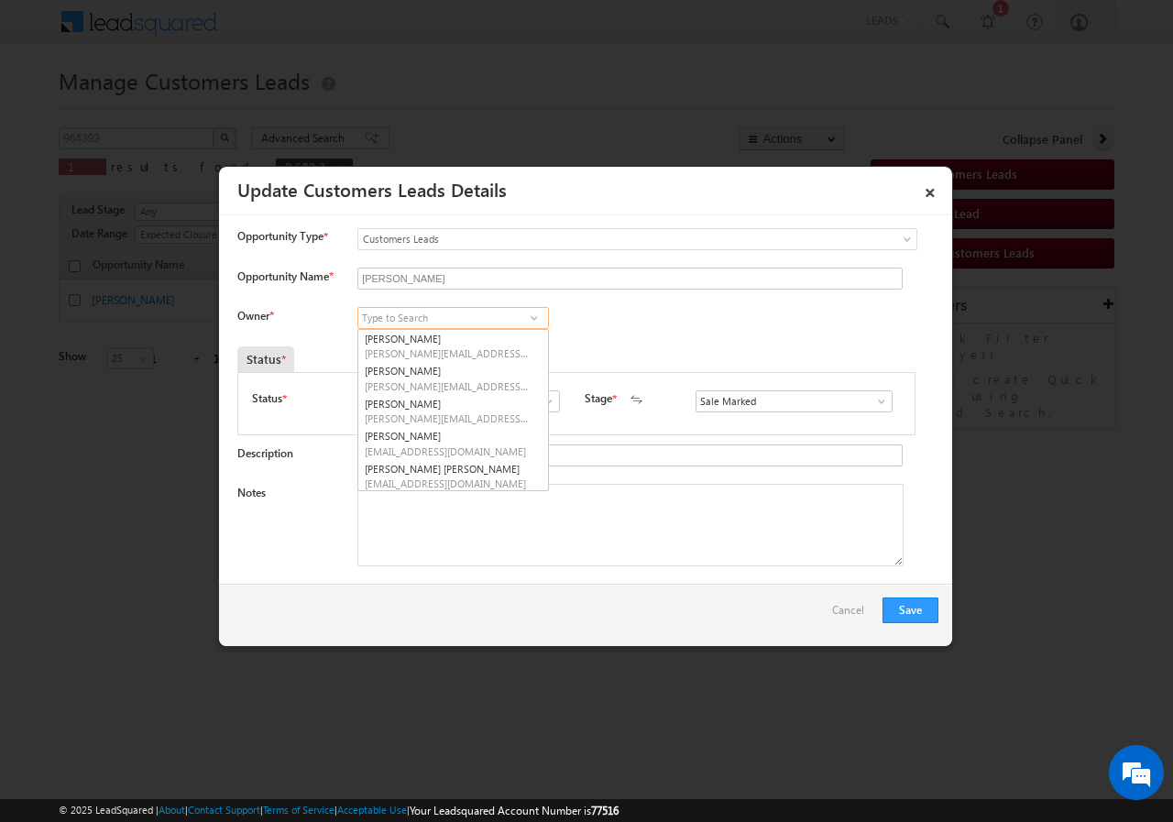
paste input "[PERSON_NAME]"
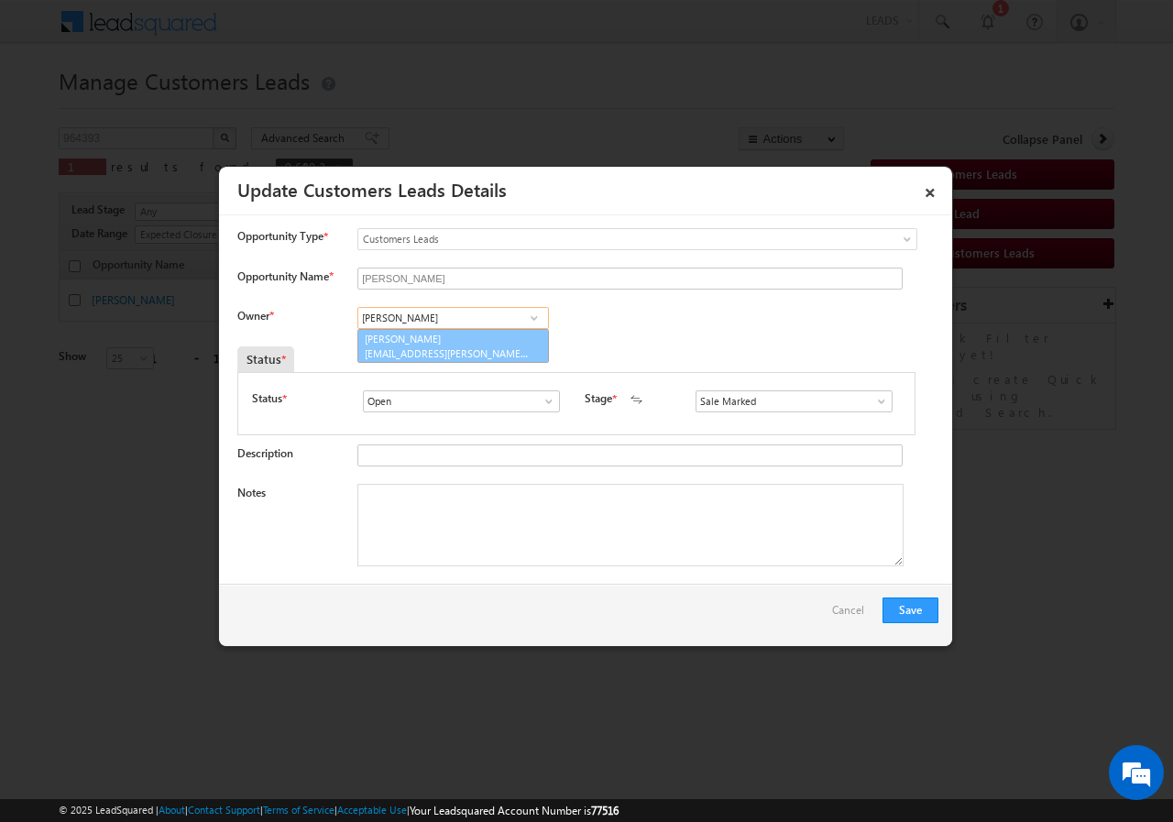
click at [461, 344] on link "[PERSON_NAME] [EMAIL_ADDRESS][PERSON_NAME][DOMAIN_NAME]" at bounding box center [453, 346] width 192 height 35
type input "[PERSON_NAME]"
click at [516, 536] on textarea "Notes" at bounding box center [630, 525] width 546 height 82
paste textarea "HARIOM SINGH PARASHAR // AGE- 46 // 9759692670 // VB_Know_More // 964393 // AGR…"
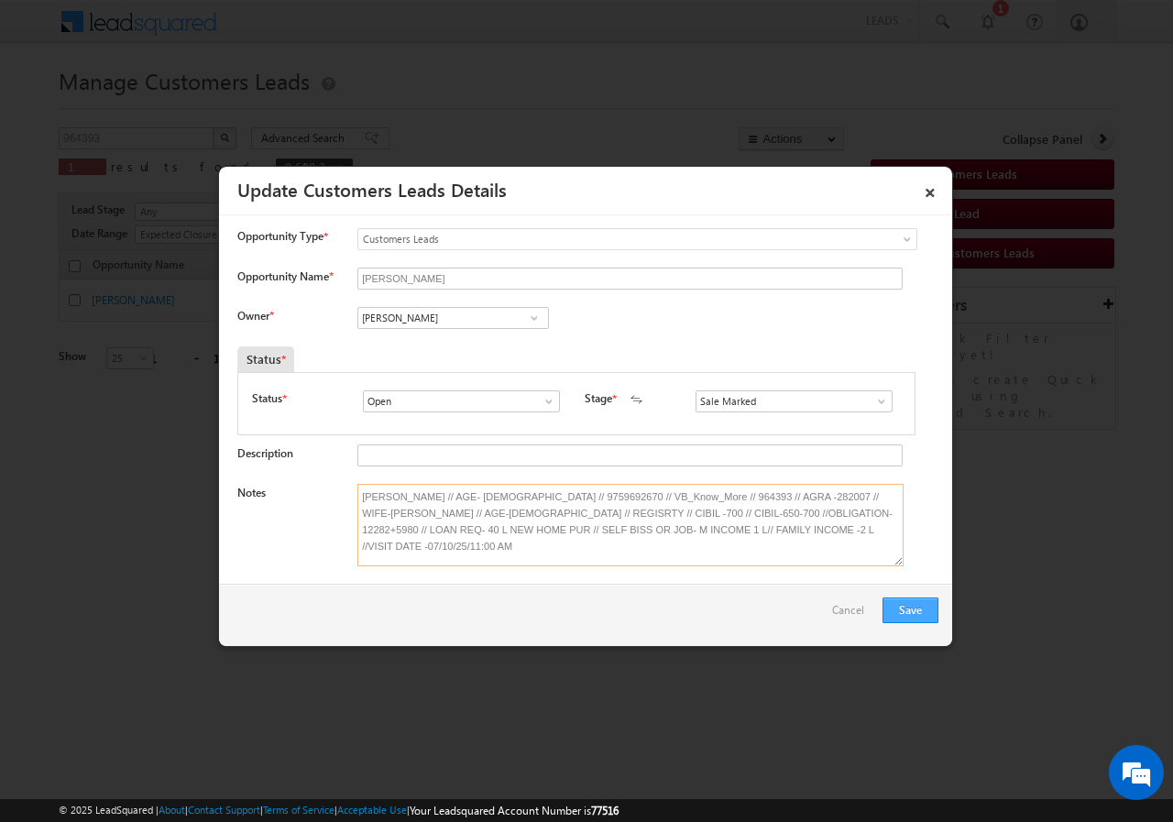
type textarea "HARIOM SINGH PARASHAR // AGE- 46 // 9759692670 // VB_Know_More // 964393 // AGR…"
click at [914, 608] on button "Save" at bounding box center [910, 610] width 56 height 26
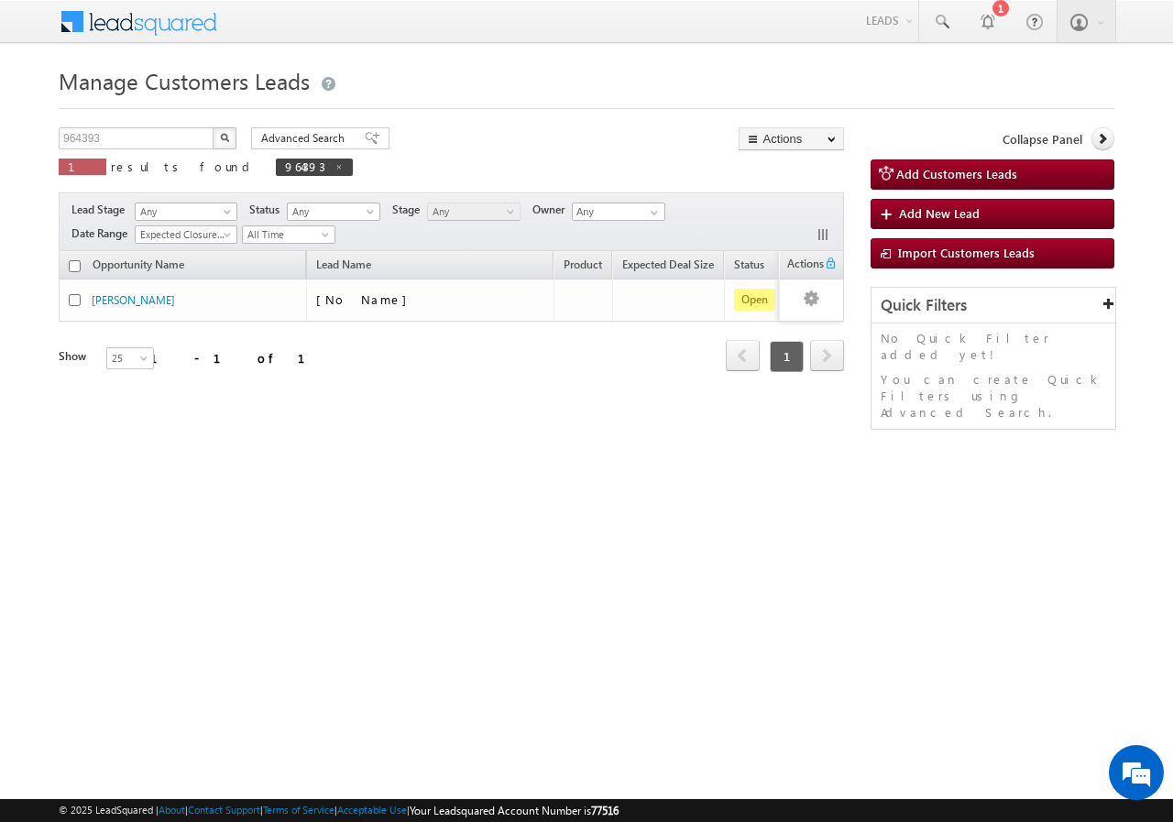
drag, startPoint x: 818, startPoint y: 443, endPoint x: 772, endPoint y: 407, distance: 58.7
click at [815, 443] on div "Manage Customers Leads Customers Leads updated successfully. 964393 X 1 results…" at bounding box center [587, 290] width 1056 height 458
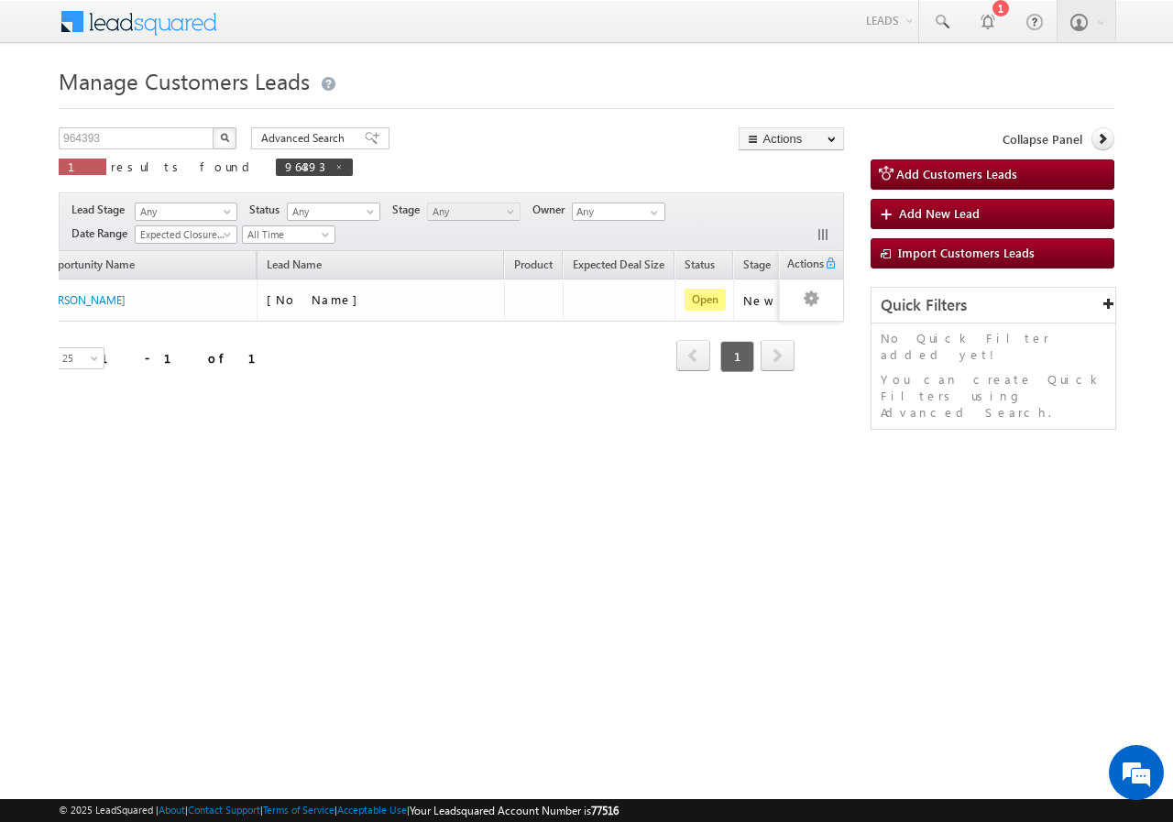
scroll to position [0, 161]
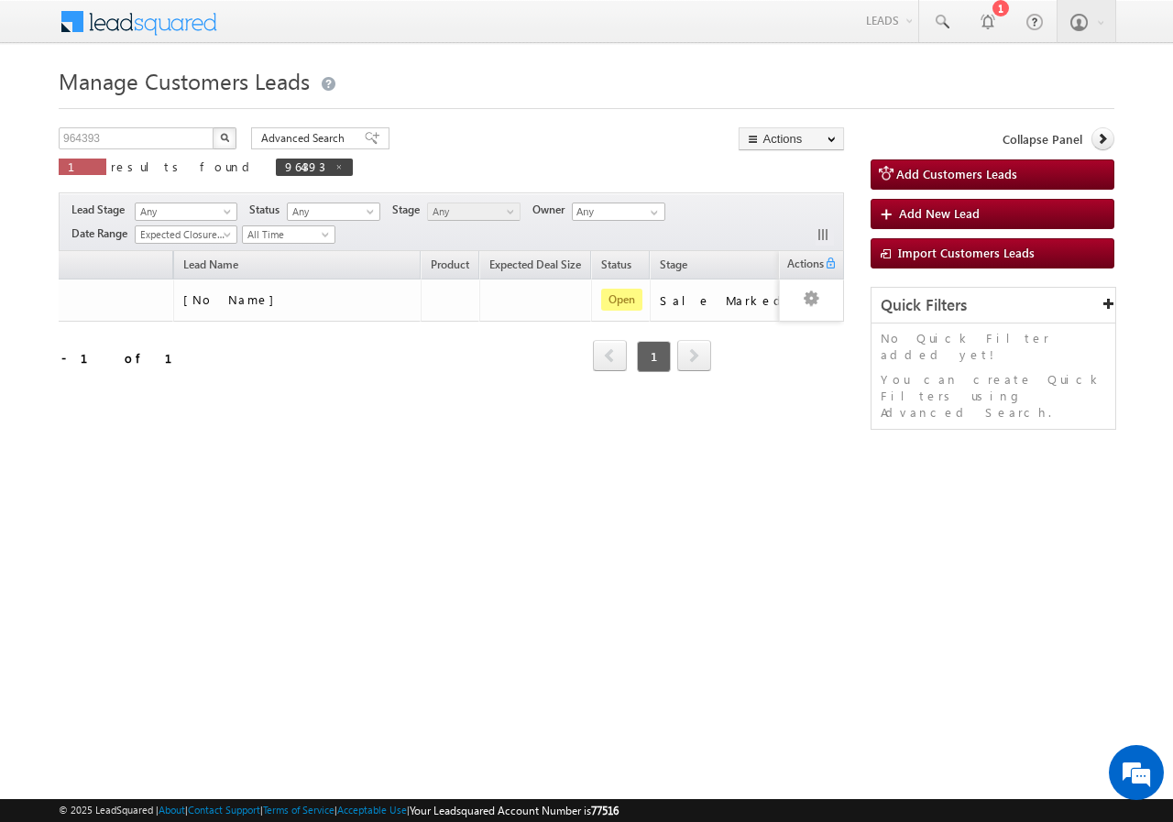
scroll to position [0, 167]
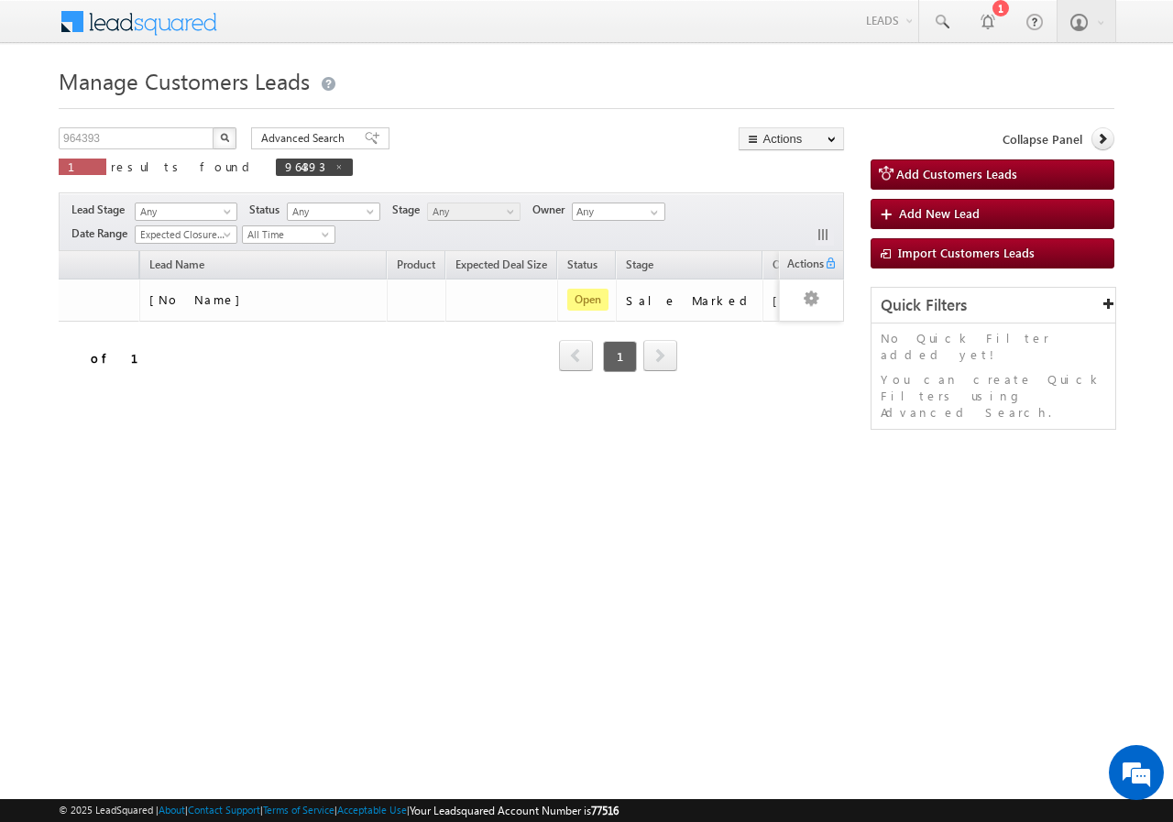
click at [126, 393] on div "Opportunity Name Lead Name Product Expected Deal Size Status Stage Owner Action…" at bounding box center [451, 323] width 785 height 144
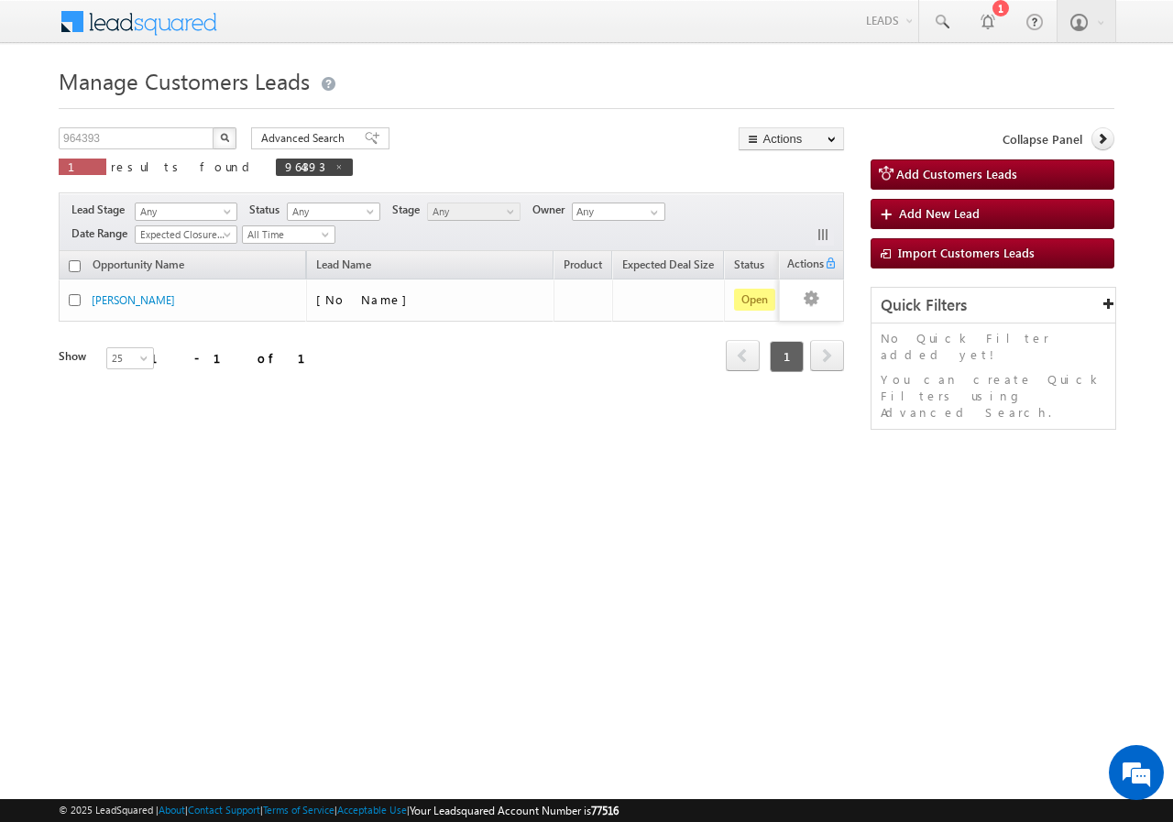
scroll to position [0, 0]
